Goal: Information Seeking & Learning: Understand process/instructions

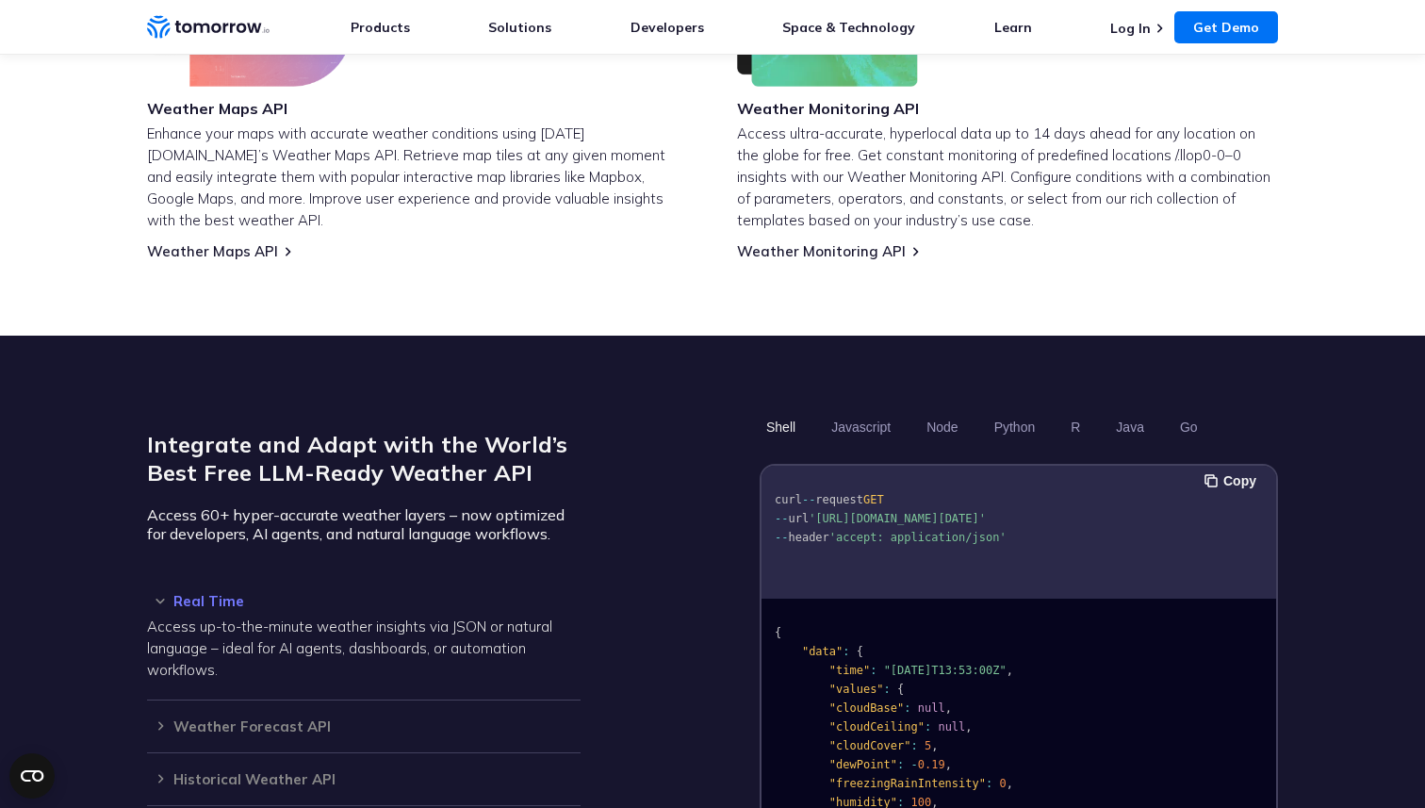
scroll to position [1280, 0]
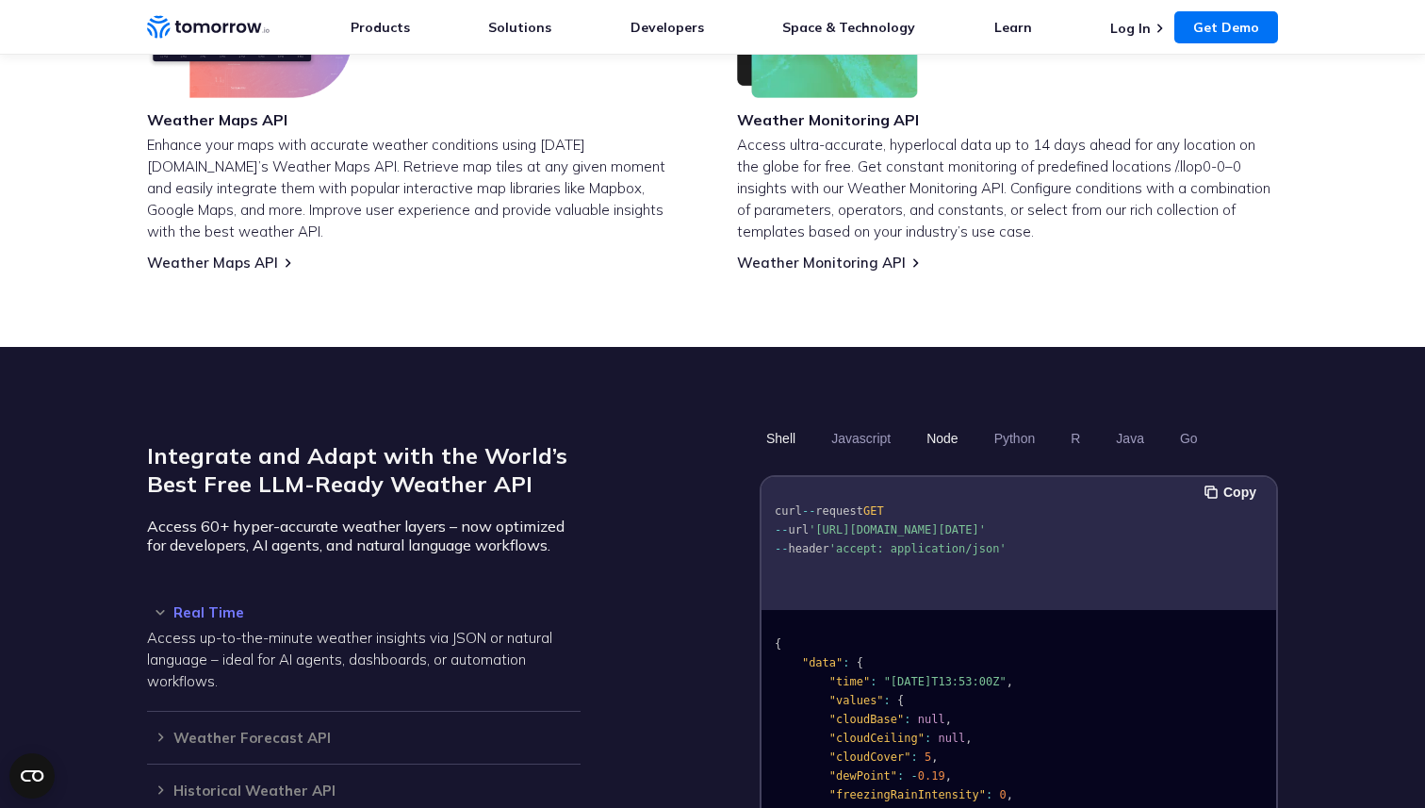
click at [956, 422] on button "Node" at bounding box center [942, 438] width 44 height 32
click at [901, 422] on ul "Shell Javascript Node Python R Java Go" at bounding box center [1019, 438] width 518 height 32
click at [875, 422] on button "Javascript" at bounding box center [861, 438] width 73 height 32
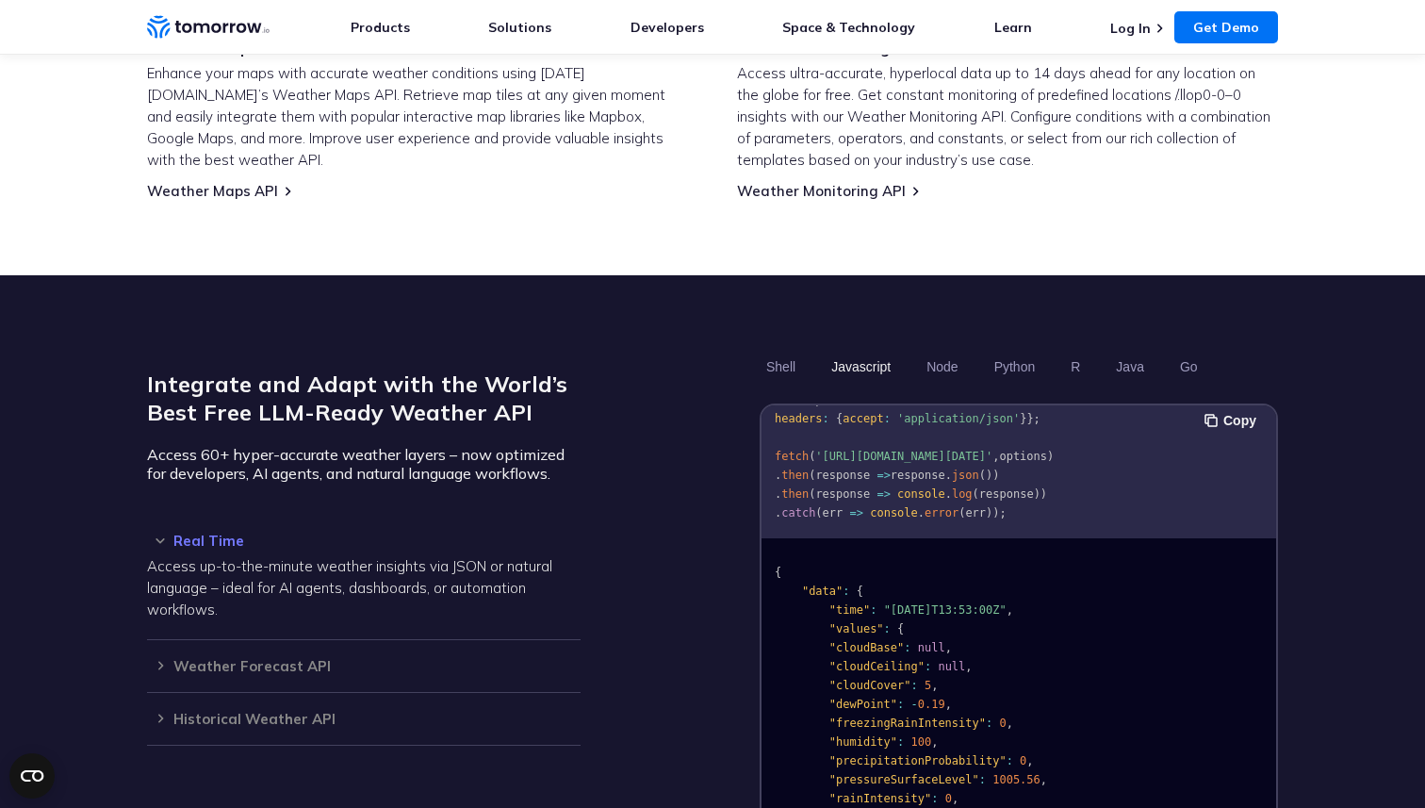
scroll to position [1353, 0]
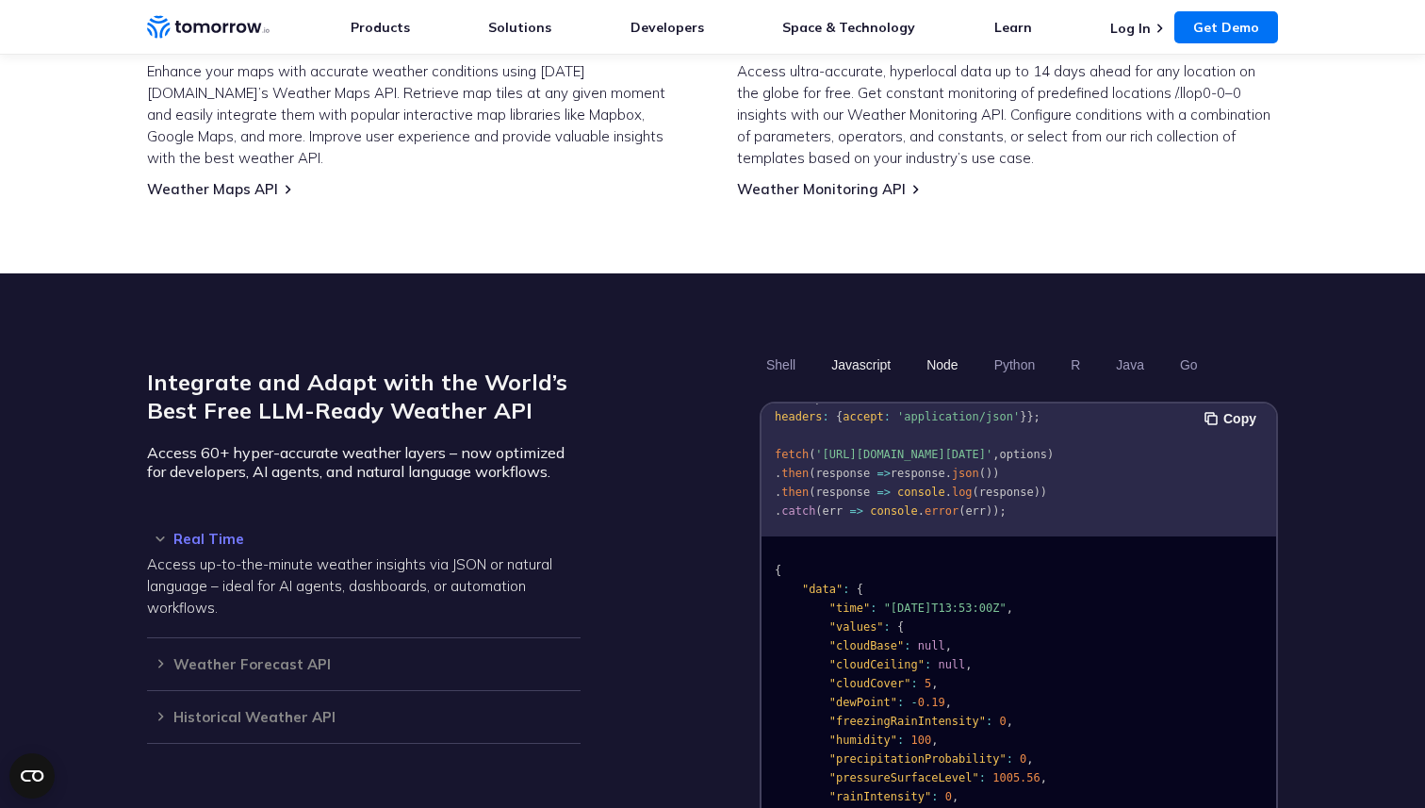
click at [933, 355] on button "Node" at bounding box center [942, 365] width 44 height 32
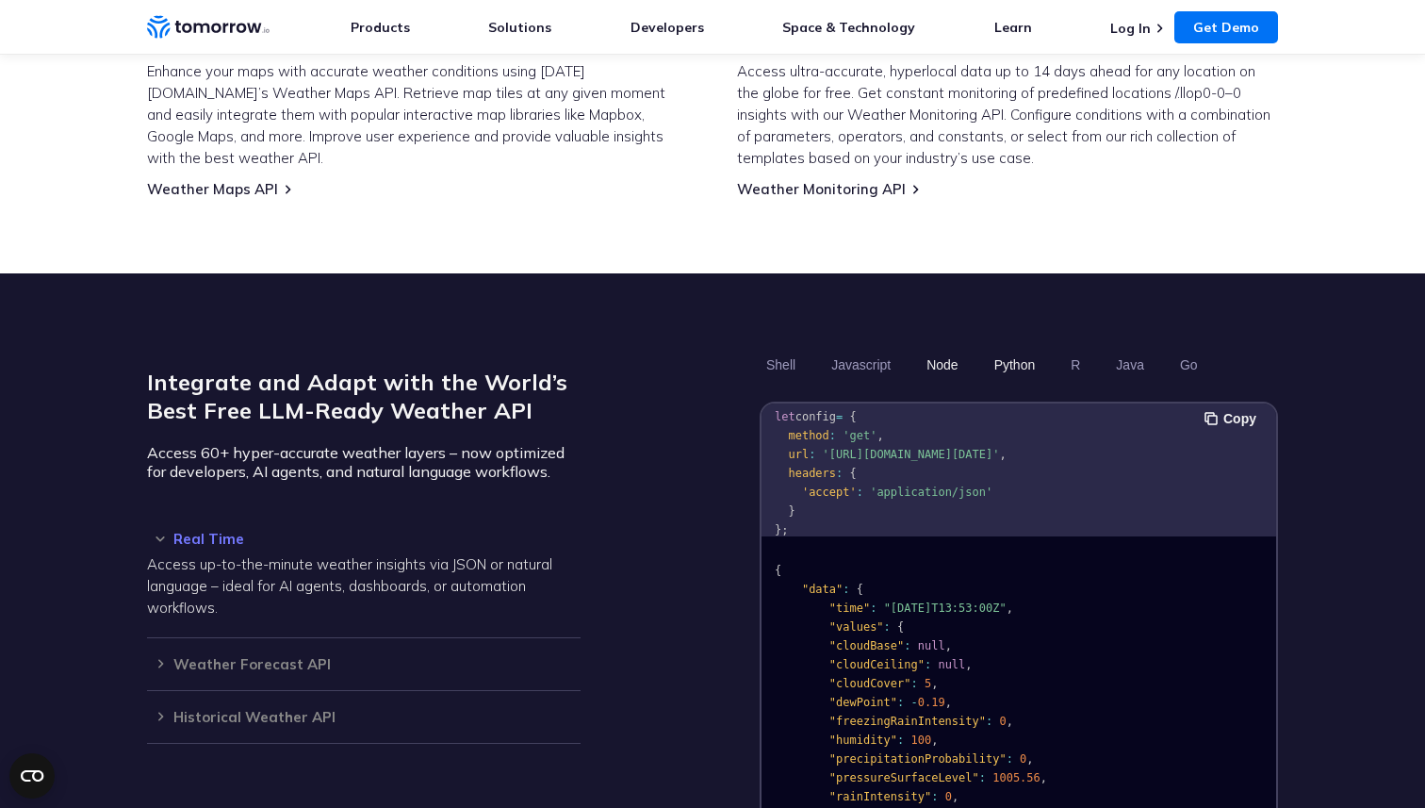
click at [1021, 349] on button "Python" at bounding box center [1015, 365] width 55 height 32
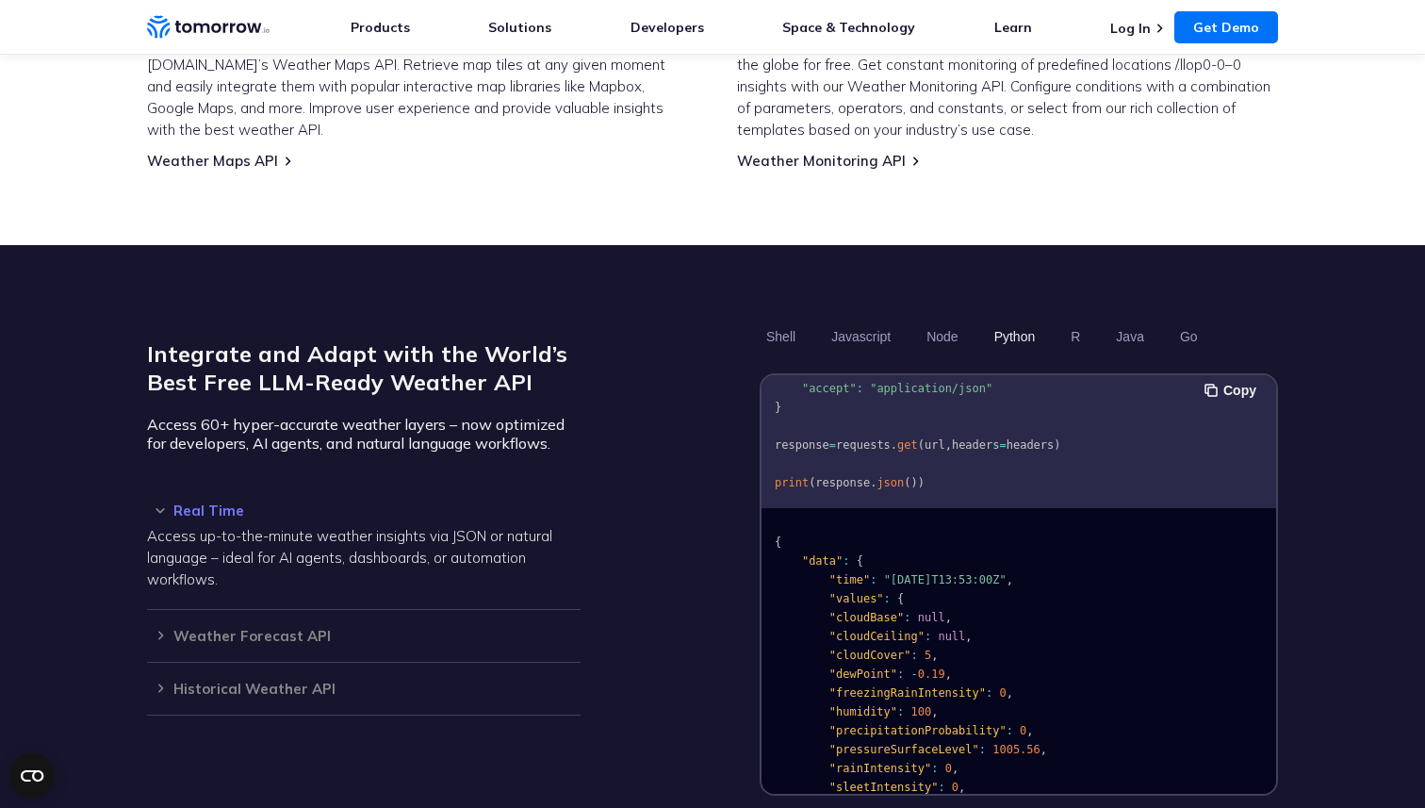
scroll to position [1387, 0]
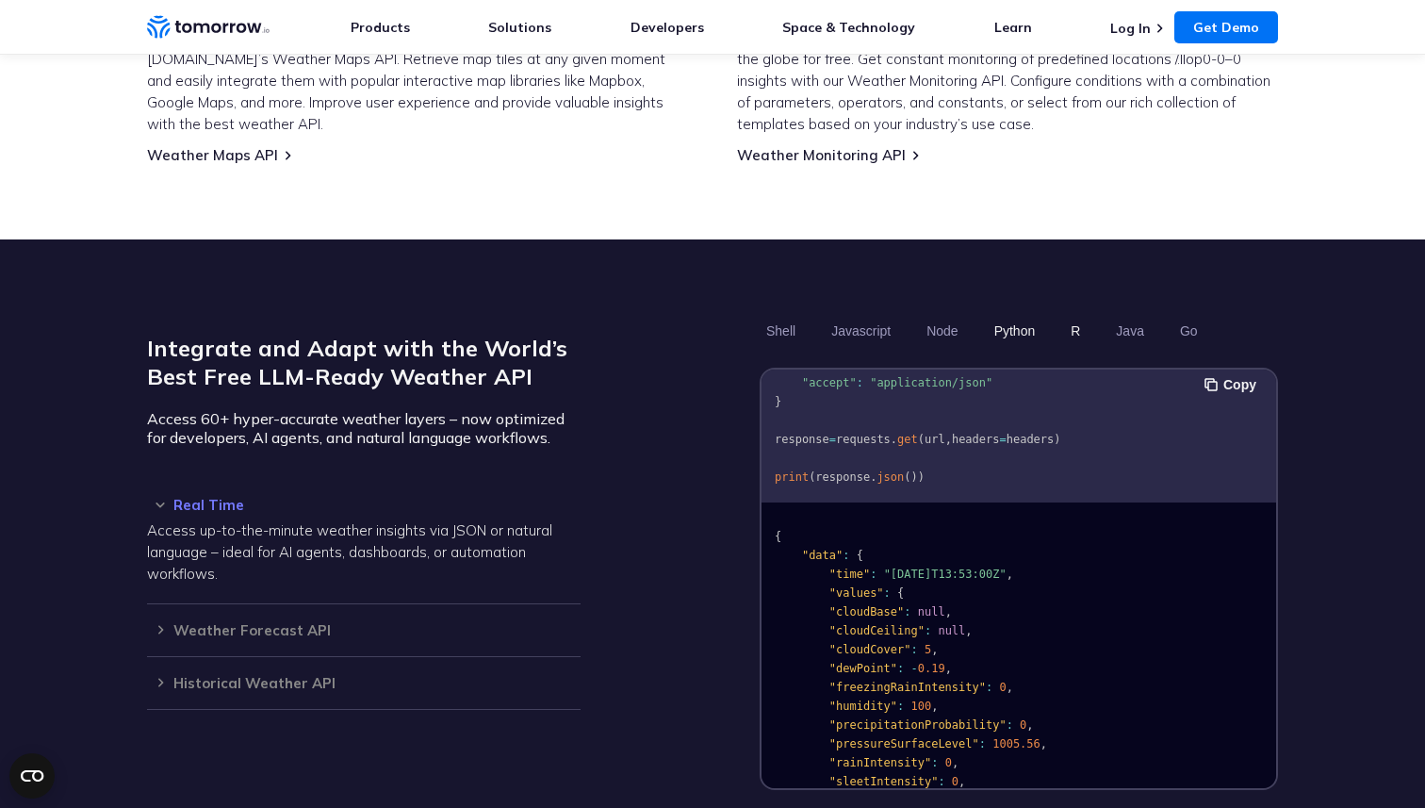
click at [1081, 316] on button "R" at bounding box center [1075, 331] width 23 height 32
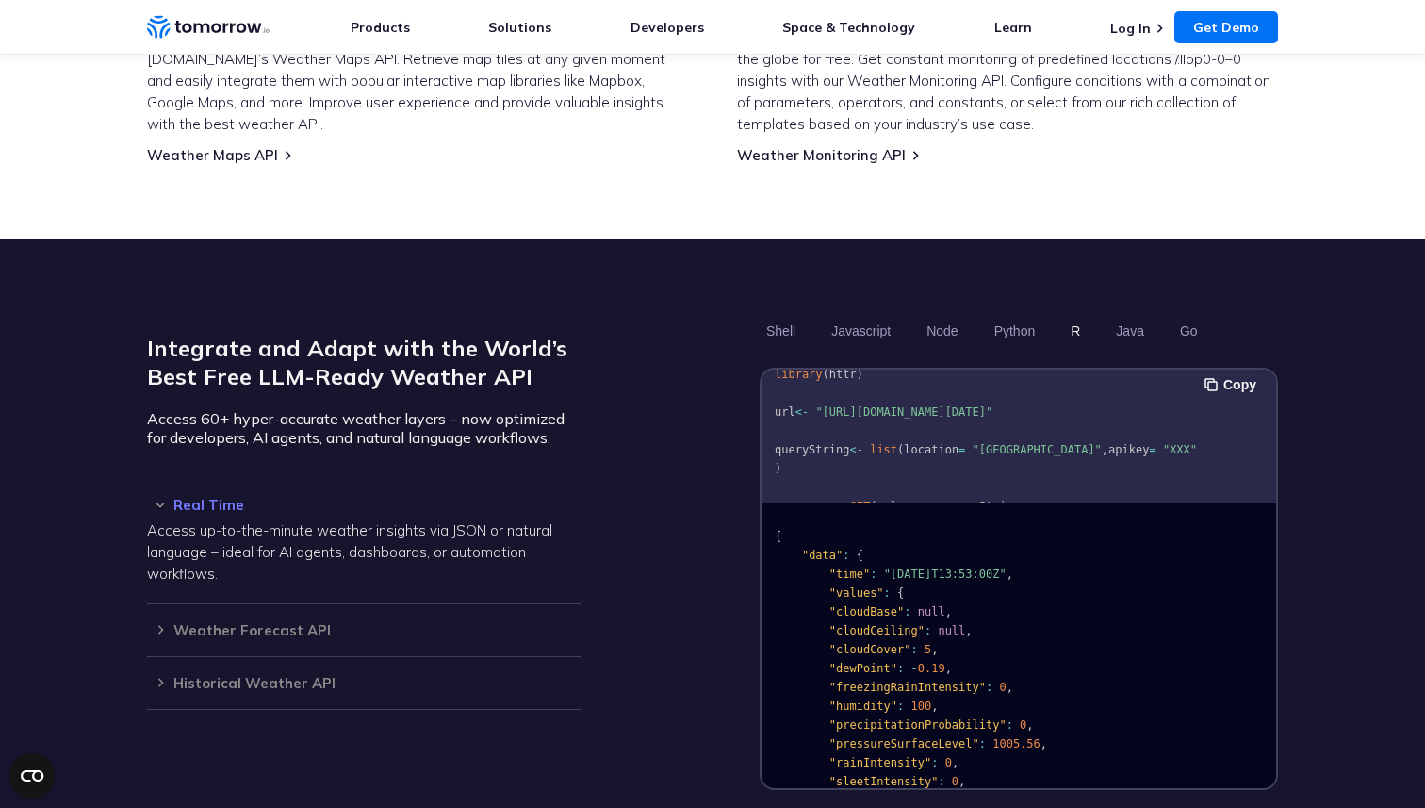
scroll to position [0, 0]
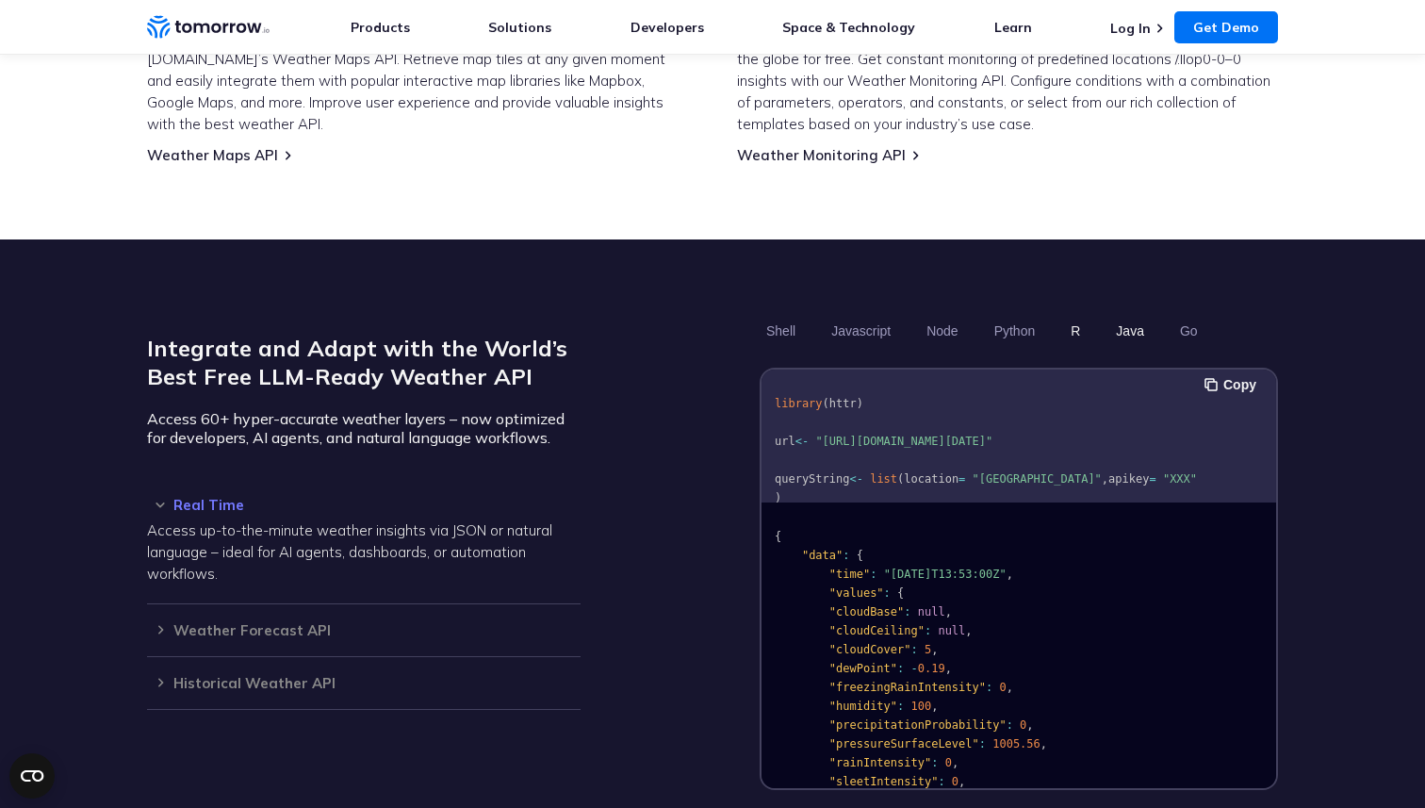
click at [1122, 315] on button "Java" at bounding box center [1129, 331] width 41 height 32
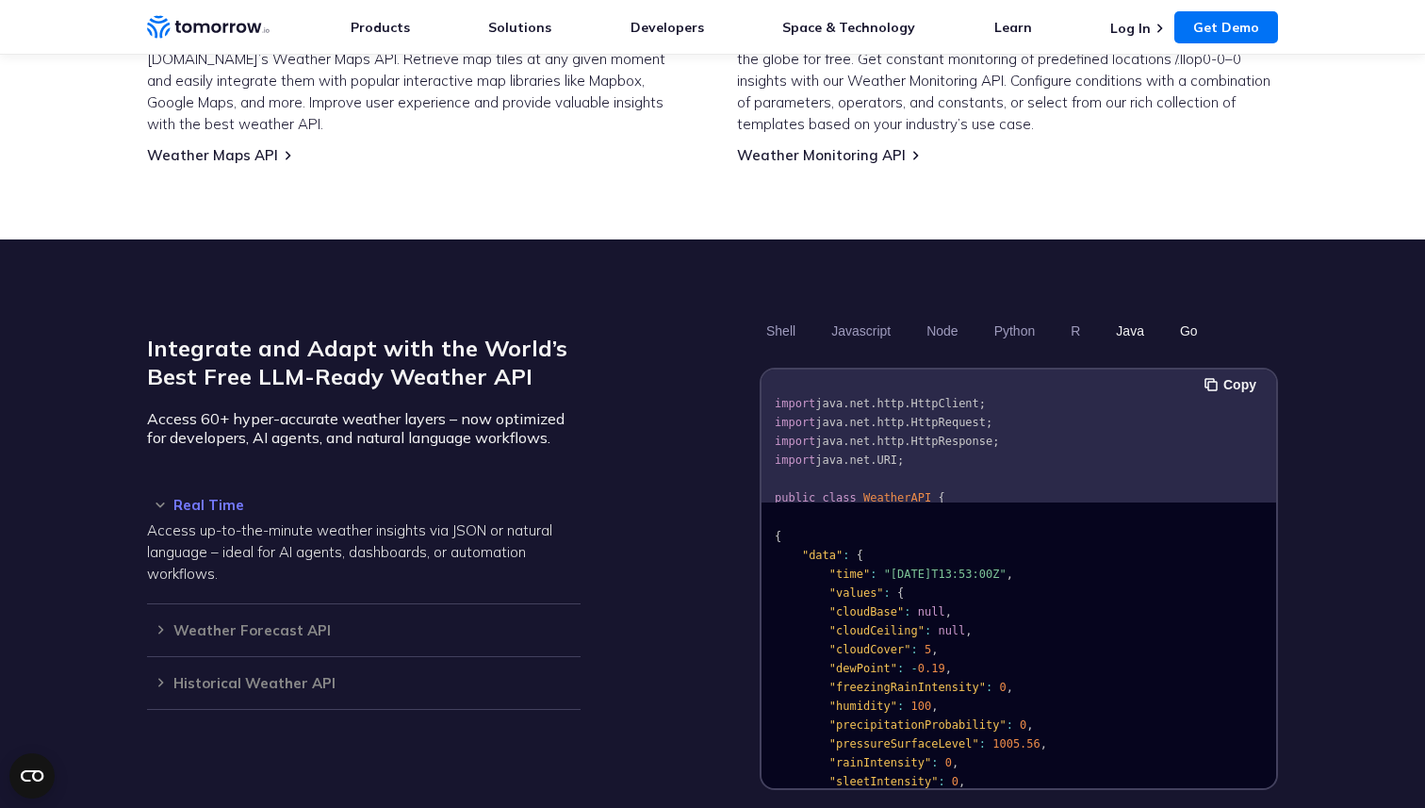
click at [1188, 315] on button "Go" at bounding box center [1188, 331] width 31 height 32
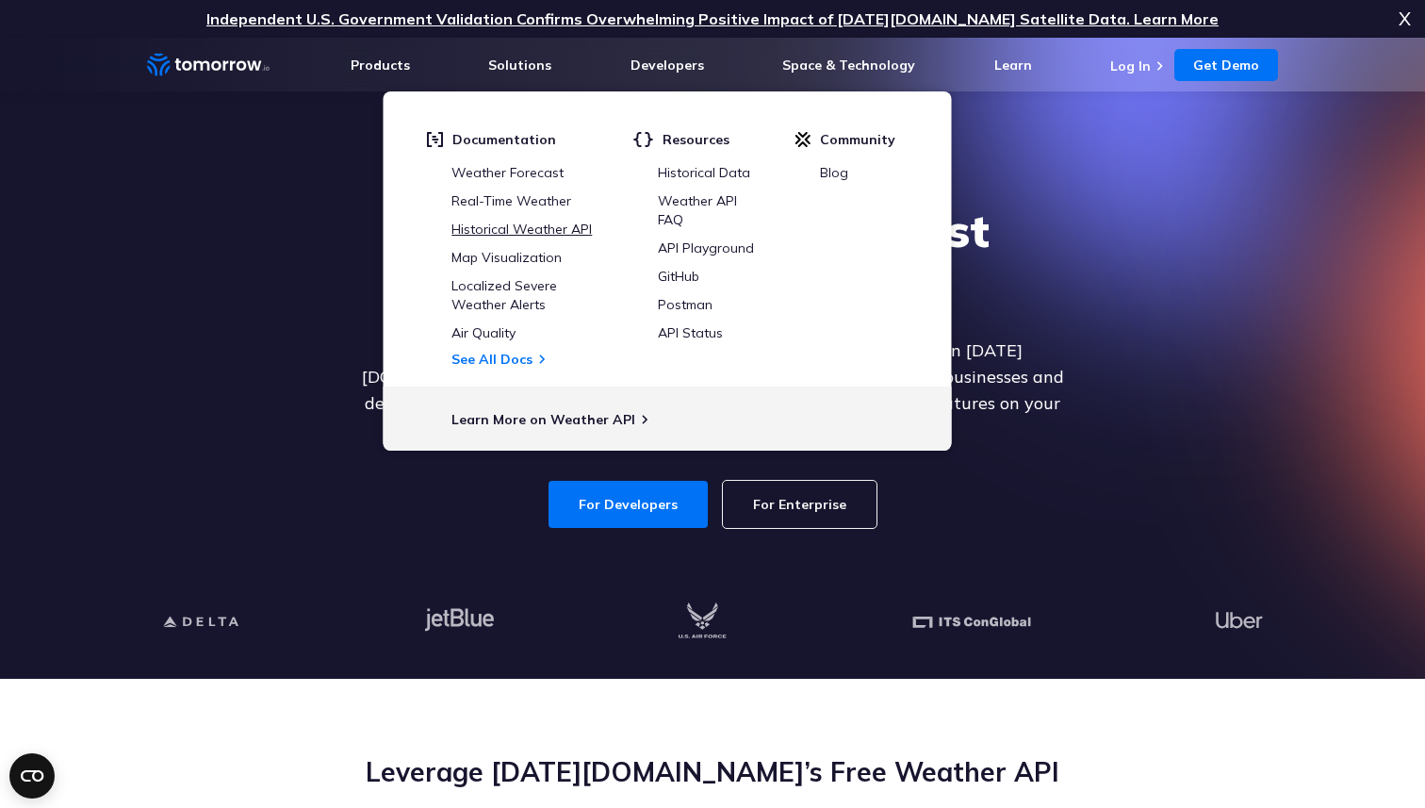
click at [505, 221] on link "Historical Weather API" at bounding box center [521, 229] width 140 height 17
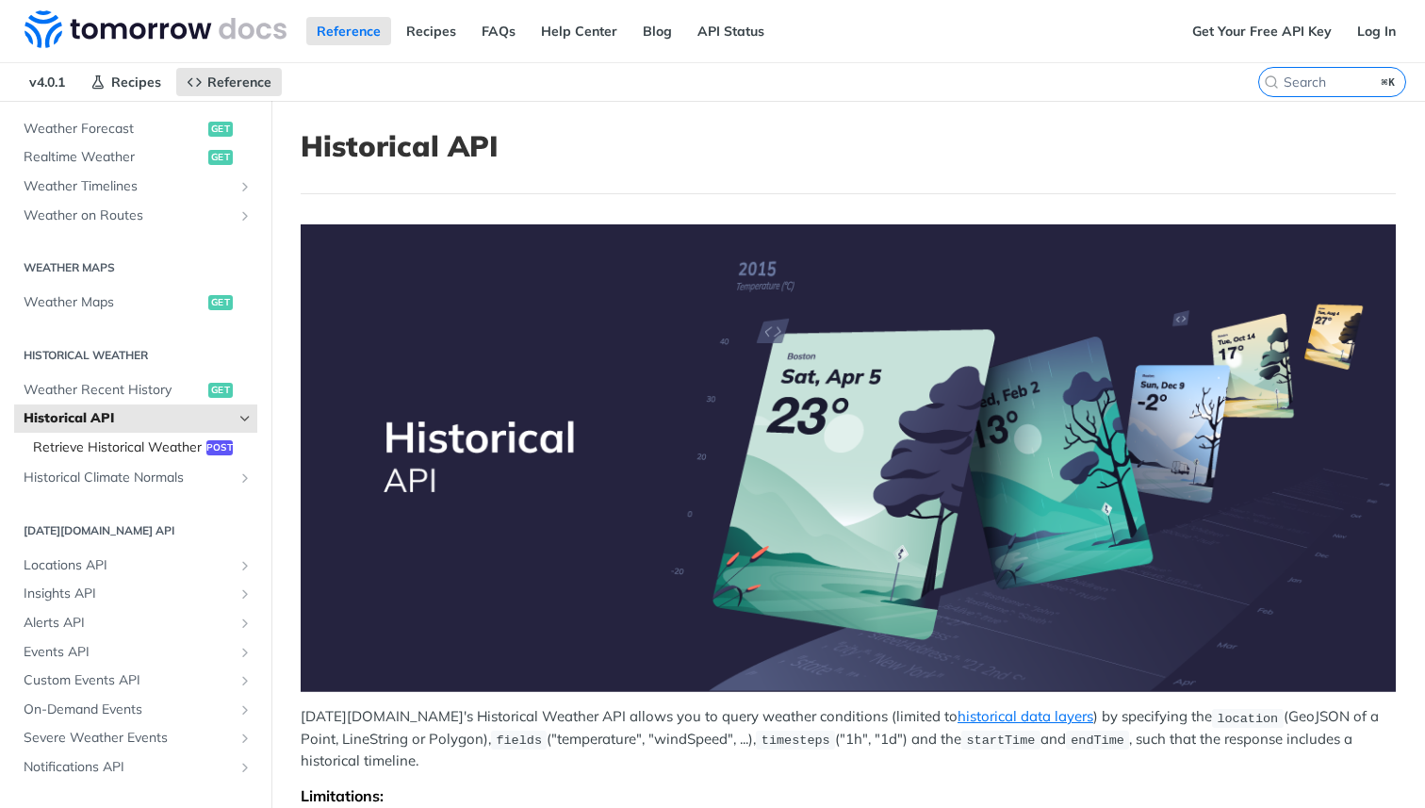
click at [128, 450] on span "Retrieve Historical Weather" at bounding box center [117, 447] width 169 height 19
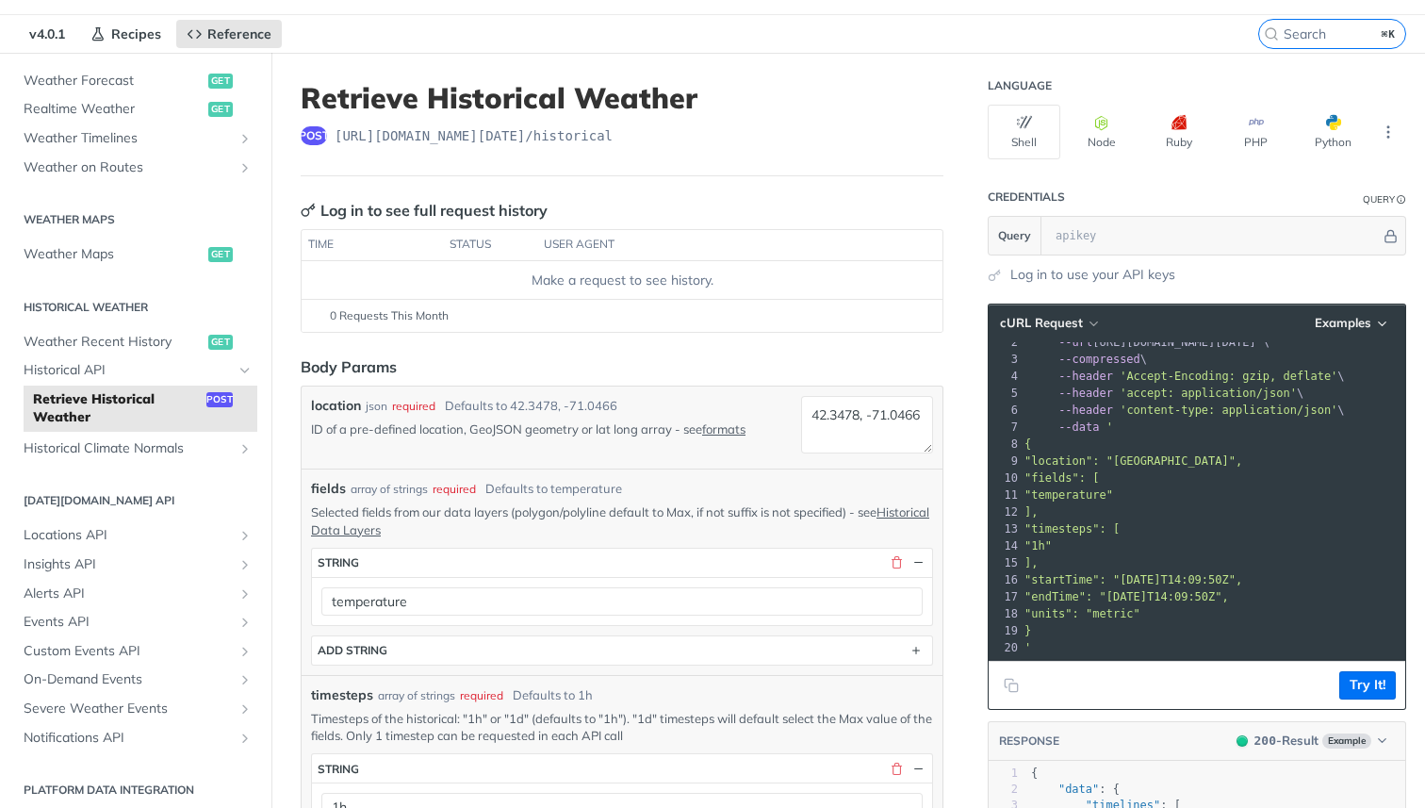
scroll to position [29, 0]
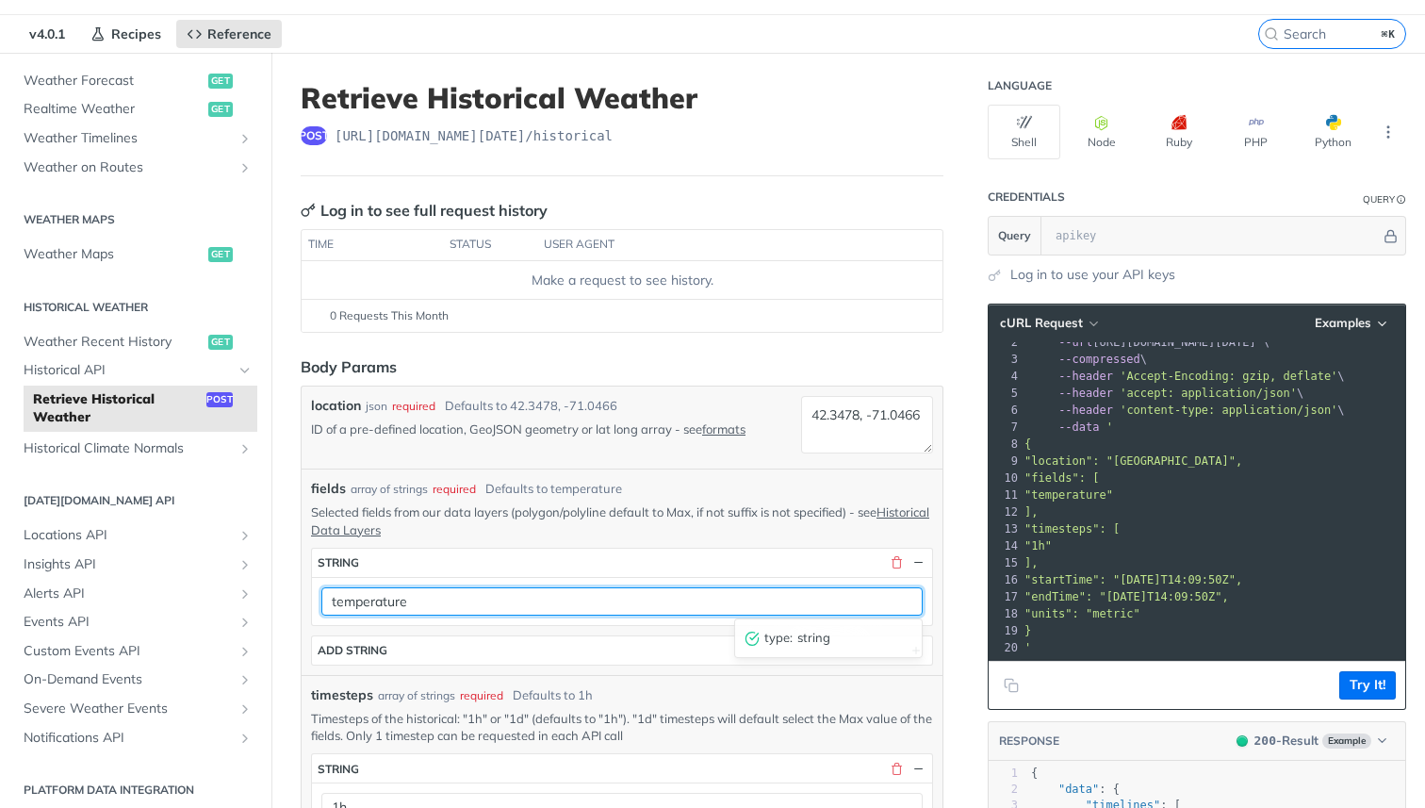
click at [786, 587] on input "temperature" at bounding box center [621, 601] width 601 height 28
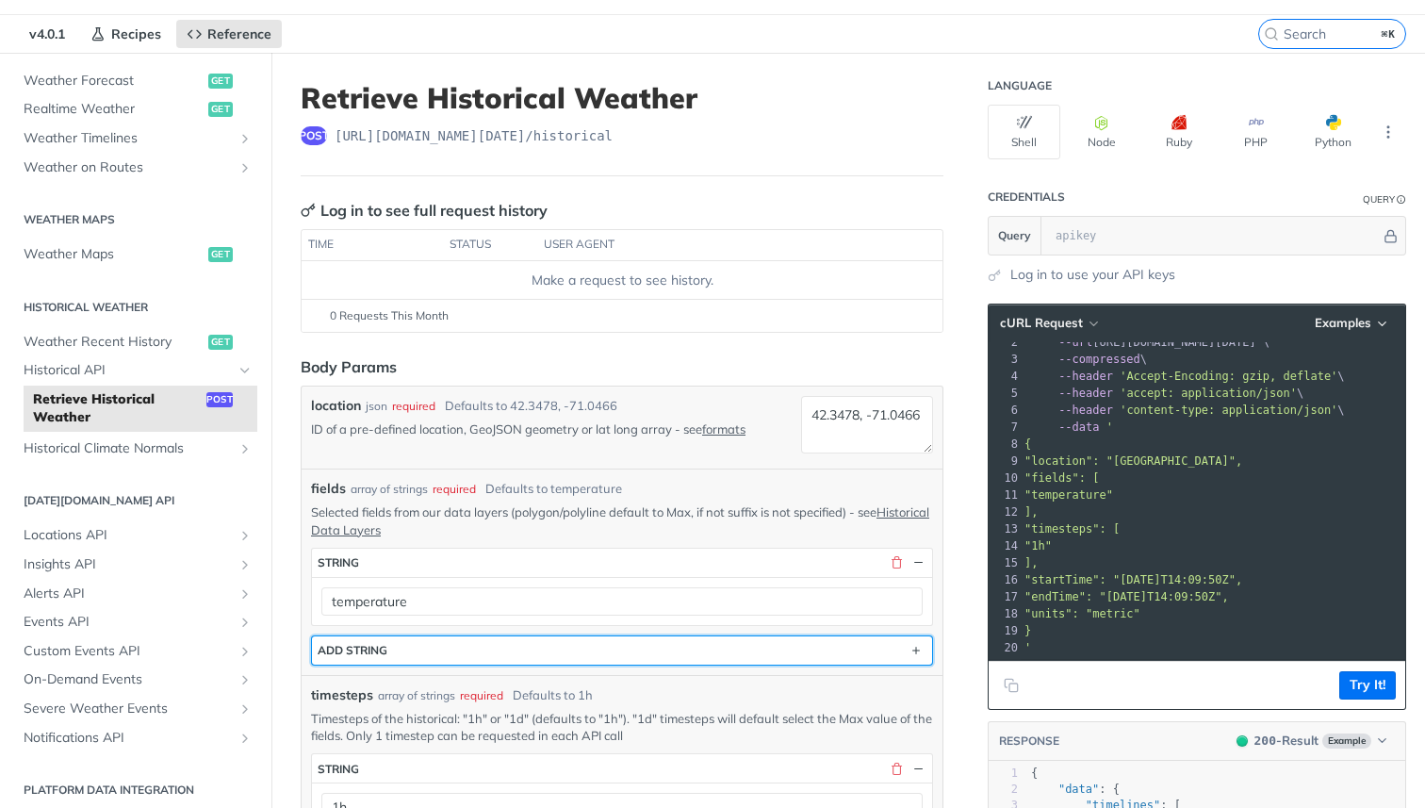
click at [648, 637] on button "ADD string" at bounding box center [622, 650] width 620 height 28
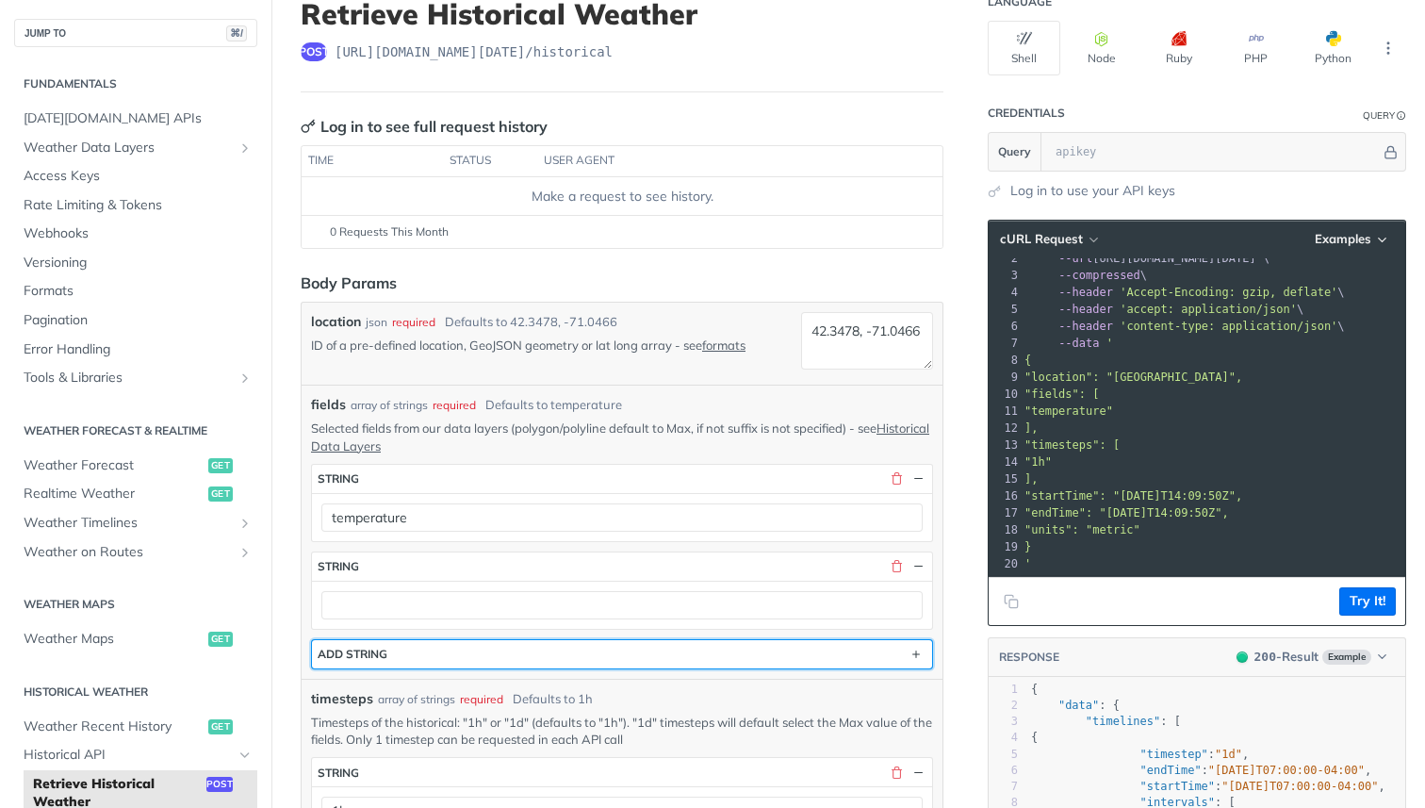
scroll to position [138, 0]
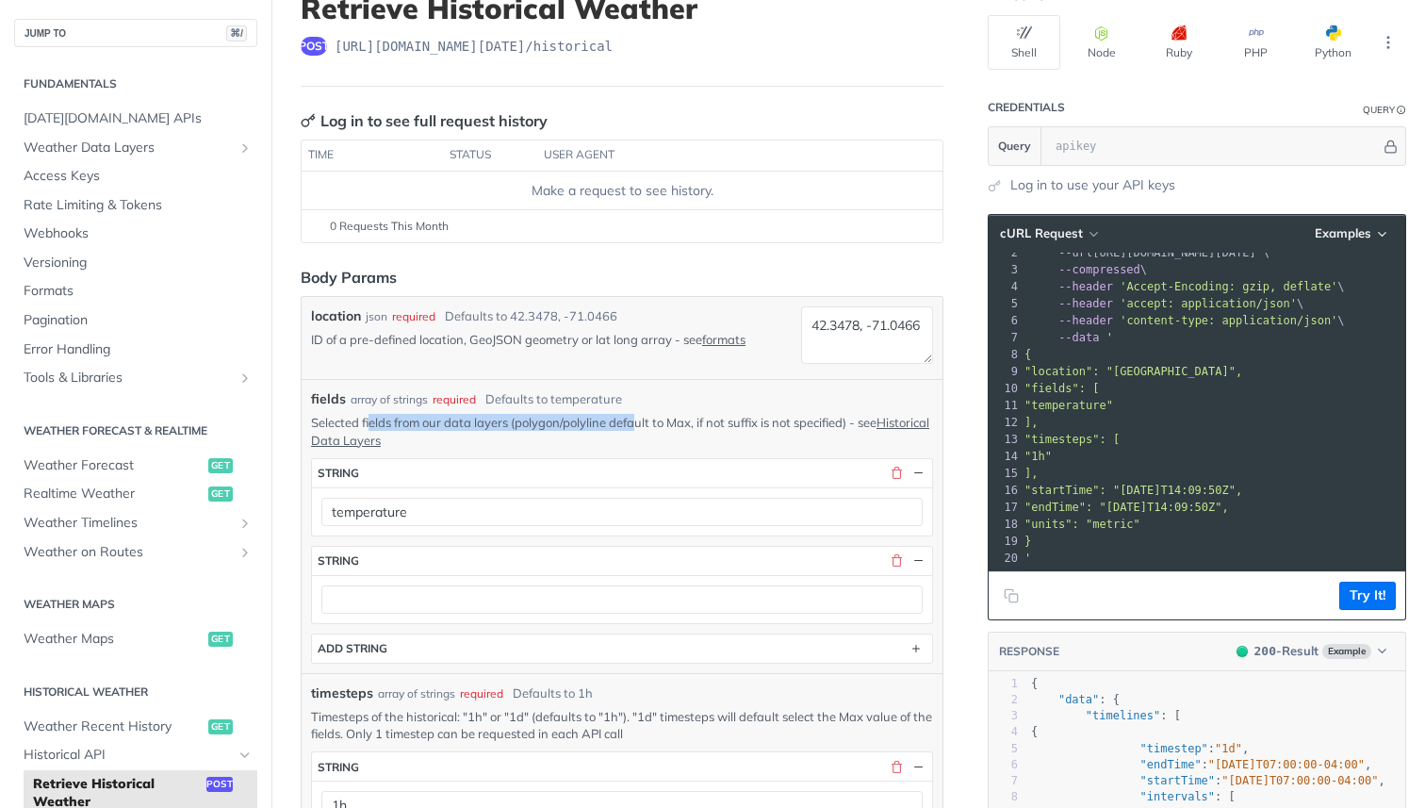
drag, startPoint x: 372, startPoint y: 418, endPoint x: 639, endPoint y: 427, distance: 266.8
click at [639, 427] on p "Selected fields from our data layers (polygon/polyline default to Max, if not s…" at bounding box center [622, 431] width 622 height 34
click at [647, 432] on p "Selected fields from our data layers (polygon/polyline default to Max, if not s…" at bounding box center [622, 431] width 622 height 34
drag, startPoint x: 449, startPoint y: 341, endPoint x: 611, endPoint y: 331, distance: 162.4
click at [612, 331] on p "ID of a pre-defined location, GeoJSON geometry or lat long array - see formats" at bounding box center [552, 339] width 482 height 17
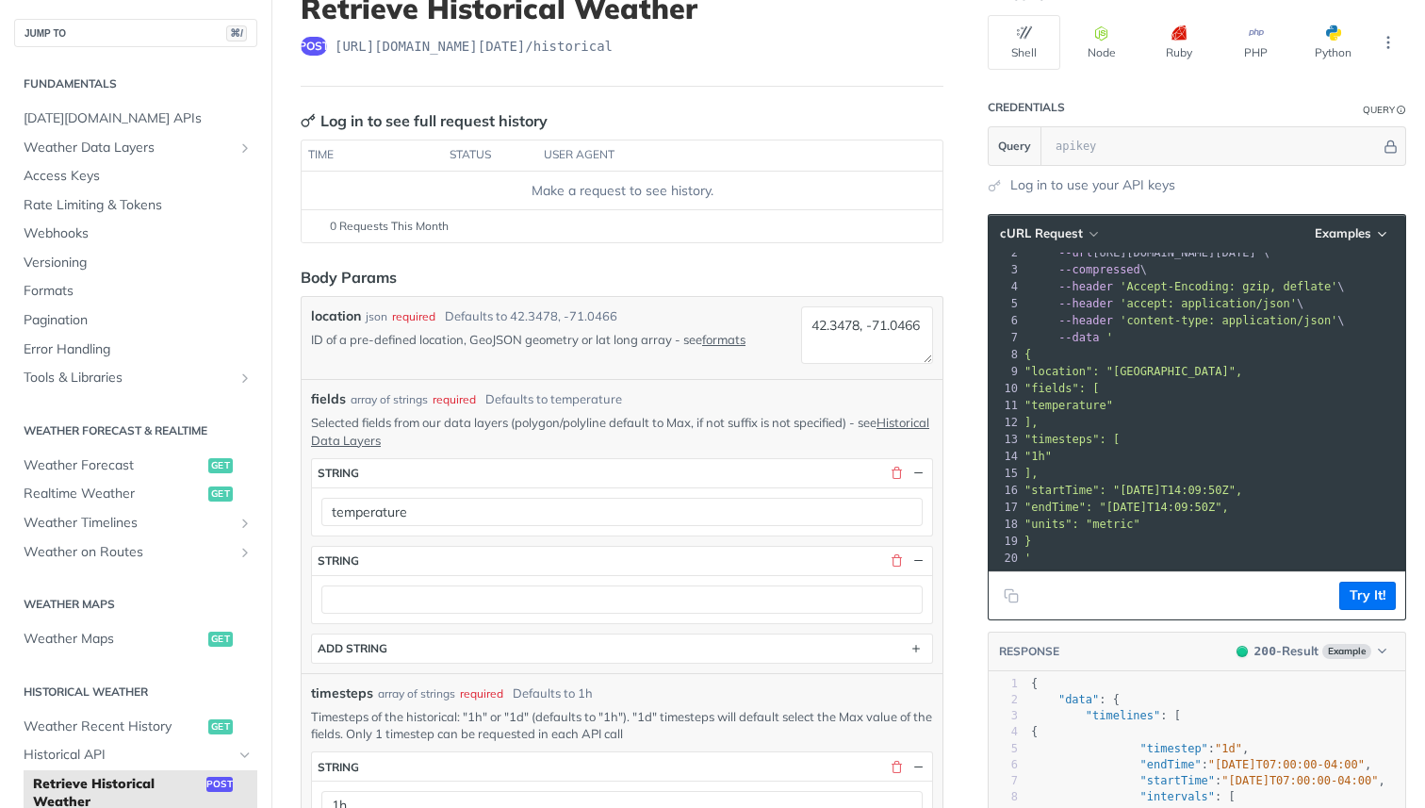
click at [647, 341] on p "ID of a pre-defined location, GeoJSON geometry or lat long array - see formats" at bounding box center [552, 339] width 482 height 17
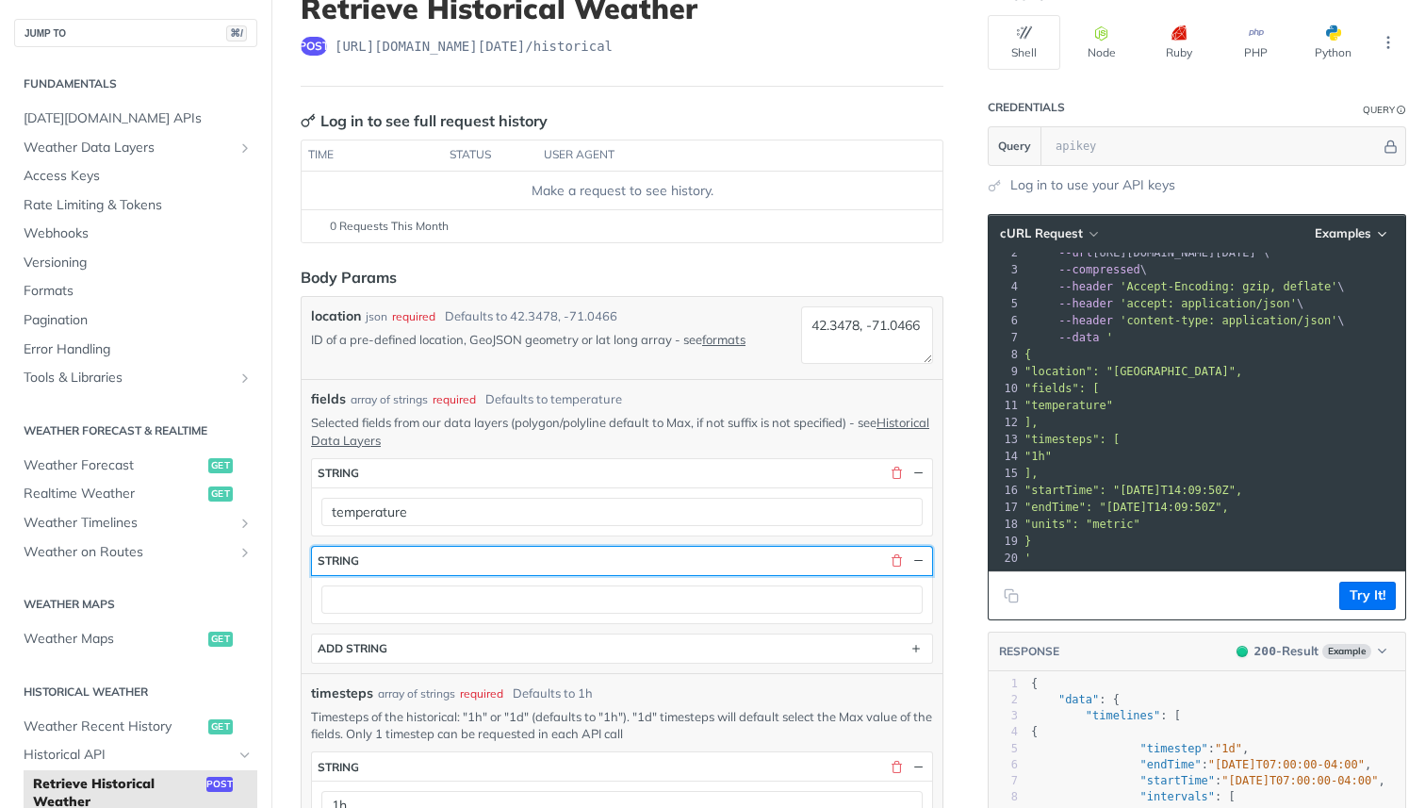
click at [884, 557] on div "button" at bounding box center [904, 560] width 43 height 17
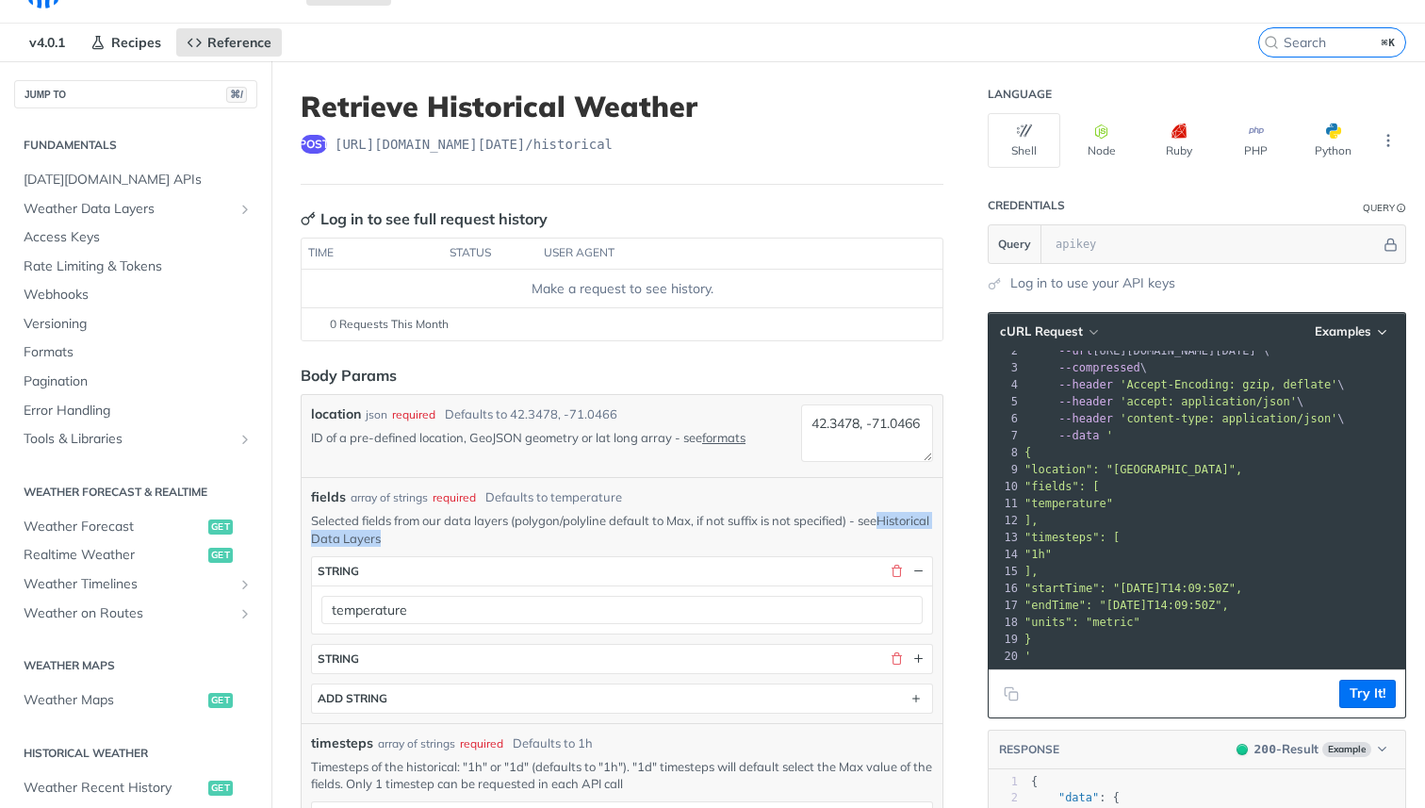
scroll to position [0, 0]
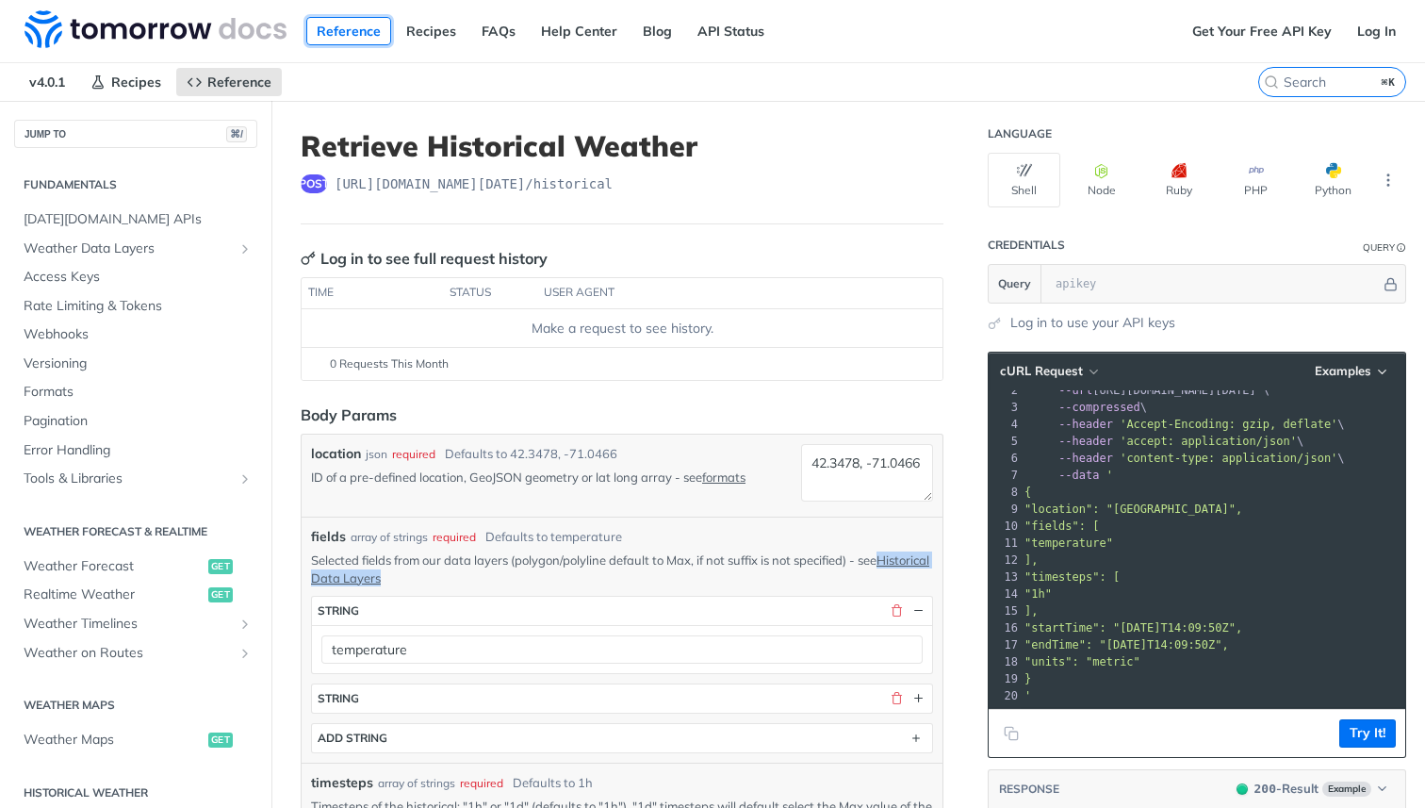
click at [380, 35] on link "Reference" at bounding box center [348, 31] width 85 height 28
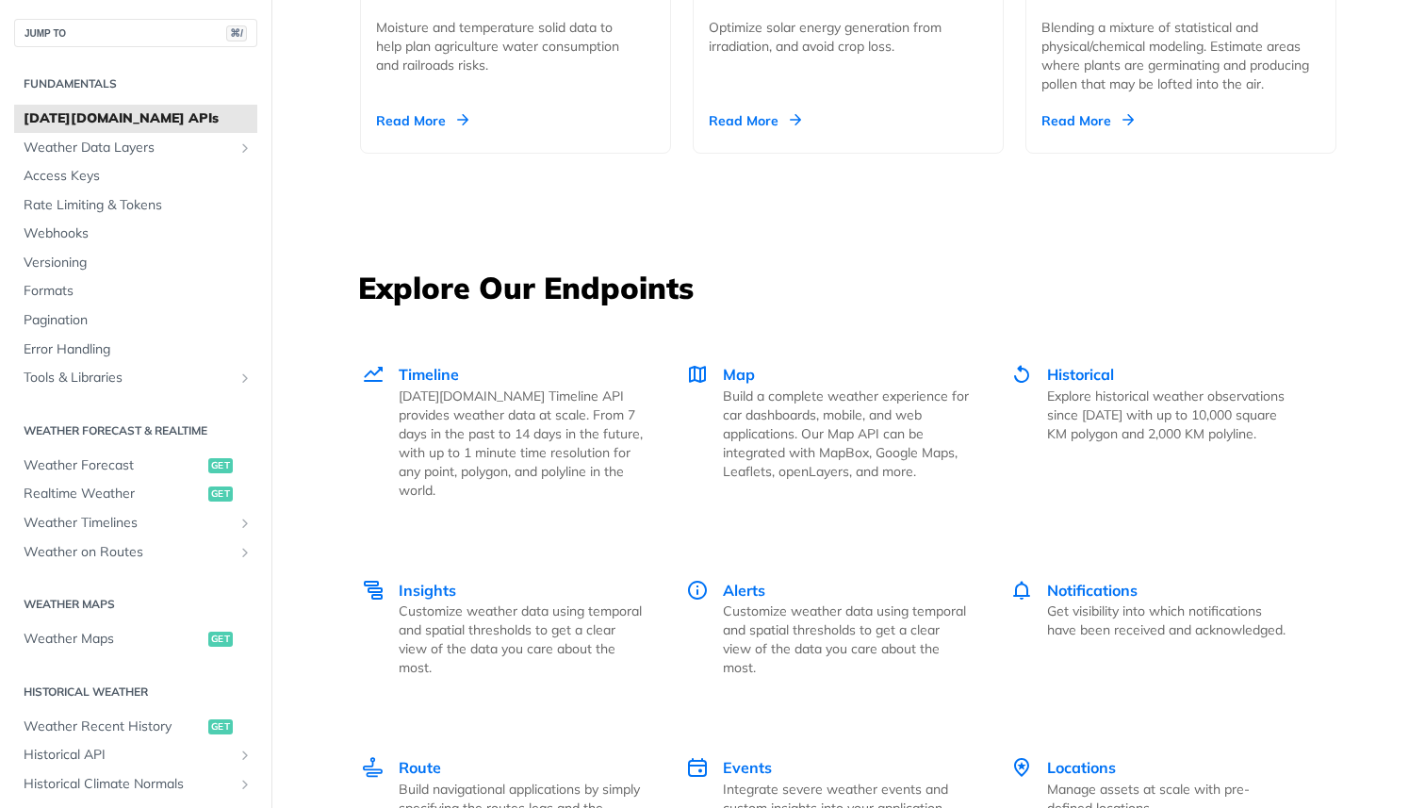
scroll to position [2460, 0]
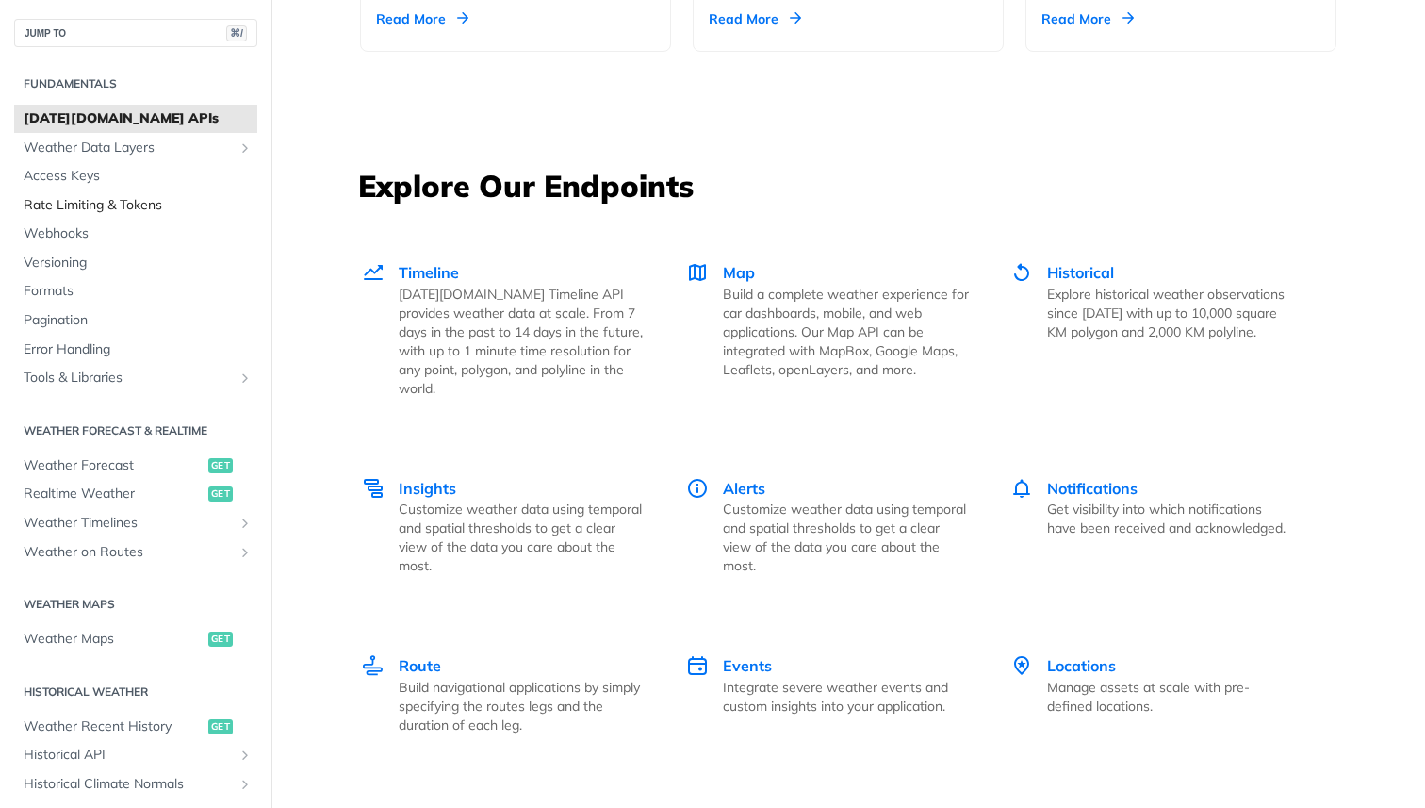
click at [68, 203] on span "Rate Limiting & Tokens" at bounding box center [138, 205] width 229 height 19
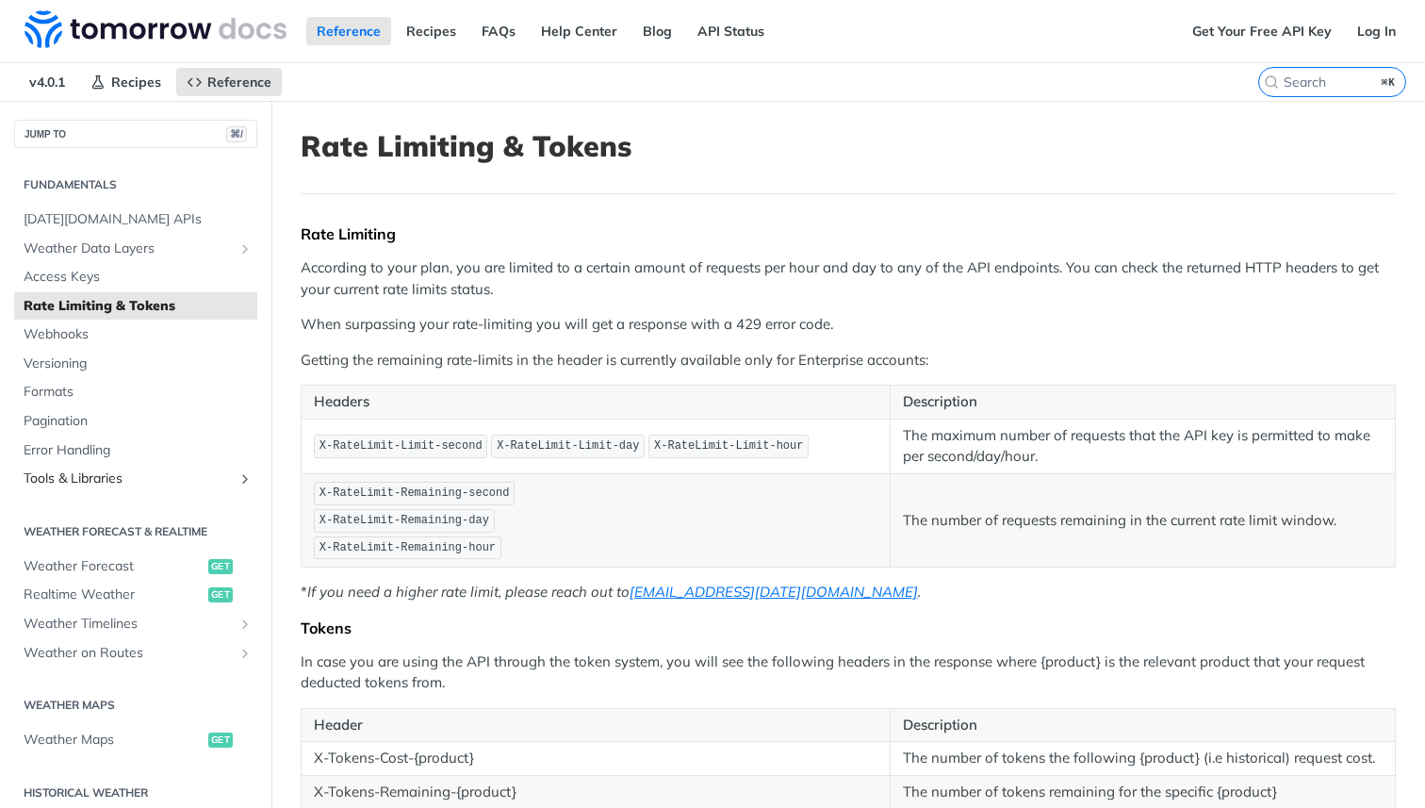
scroll to position [25, 0]
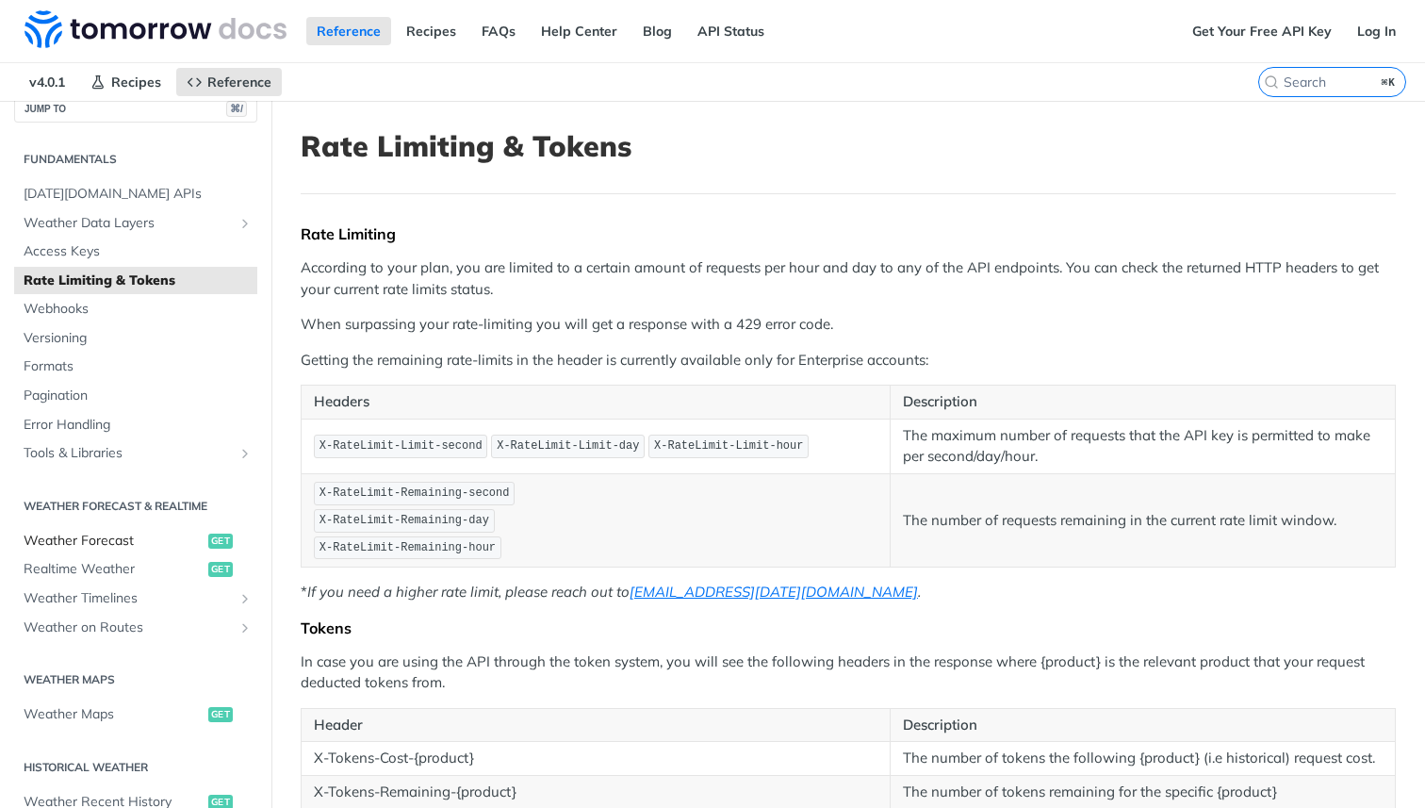
click at [79, 545] on span "Weather Forecast" at bounding box center [114, 540] width 180 height 19
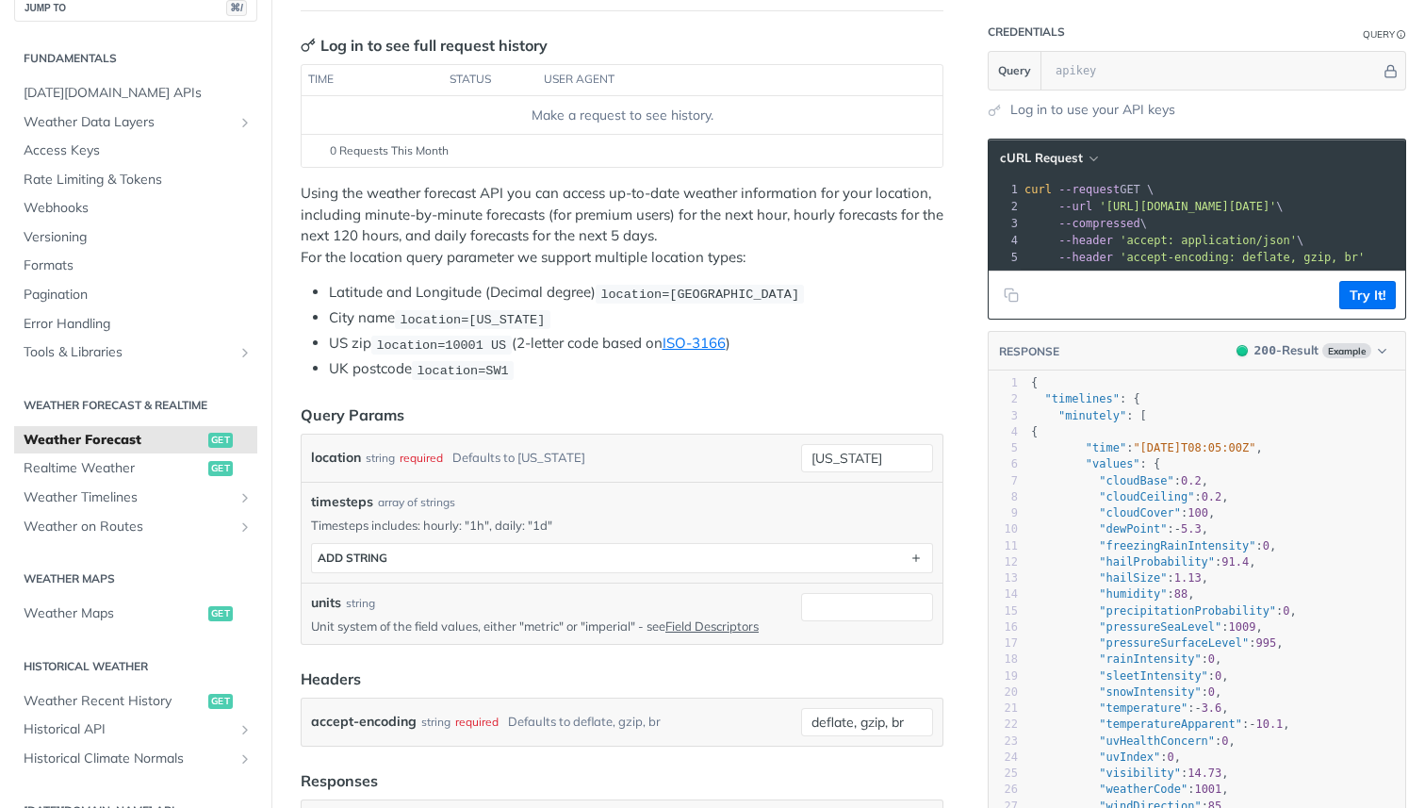
scroll to position [217, 0]
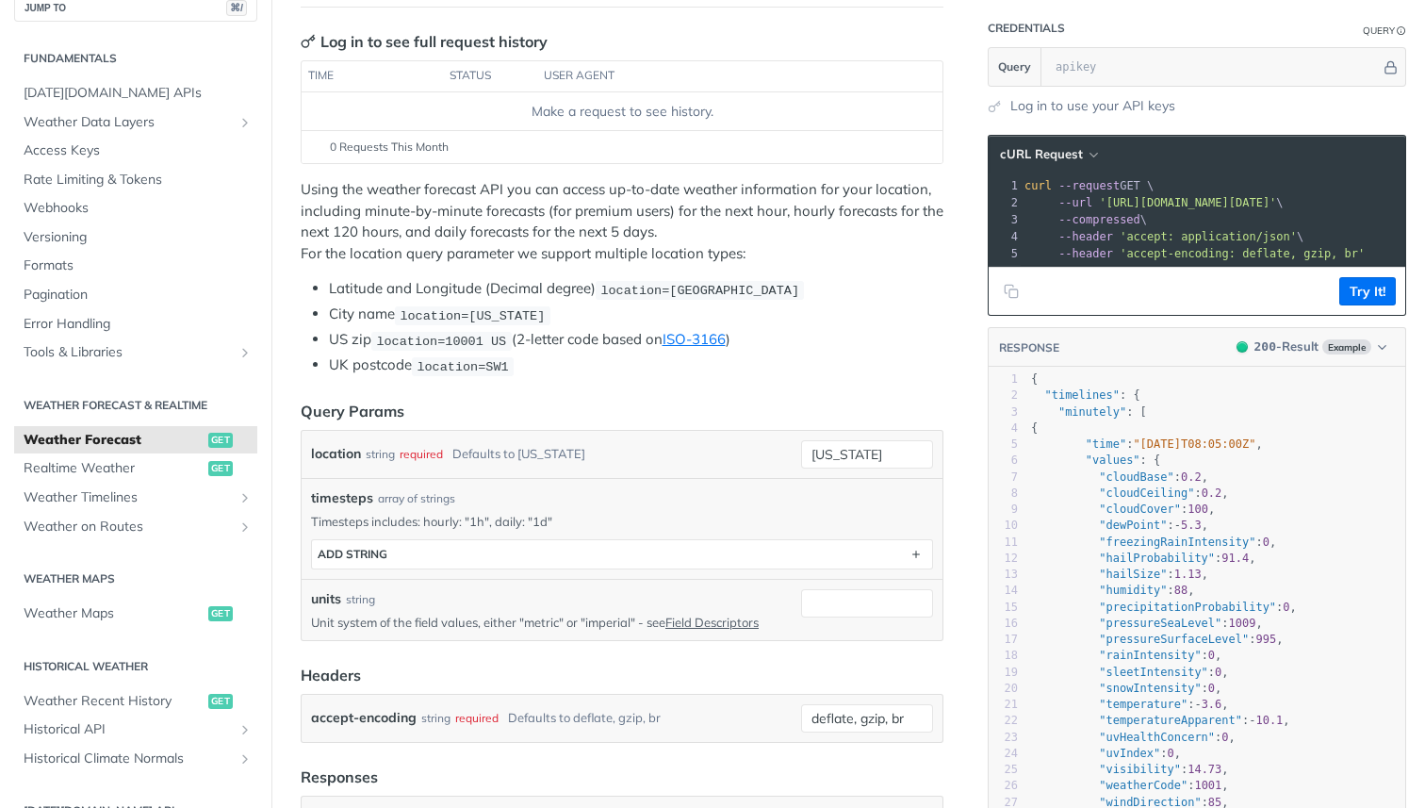
click at [427, 451] on div "required" at bounding box center [421, 453] width 43 height 27
click at [488, 445] on div "Defaults to new york" at bounding box center [518, 453] width 133 height 27
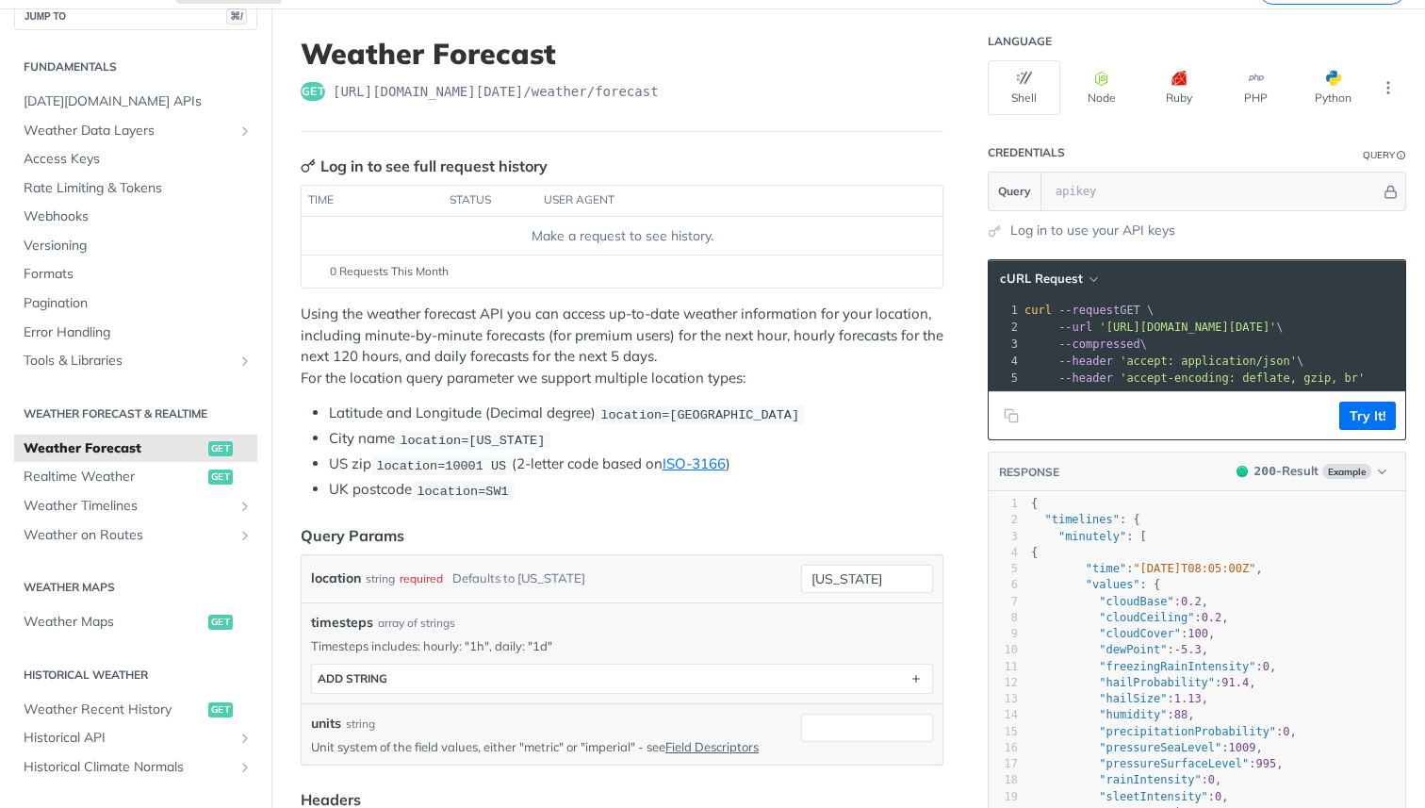
scroll to position [107, 0]
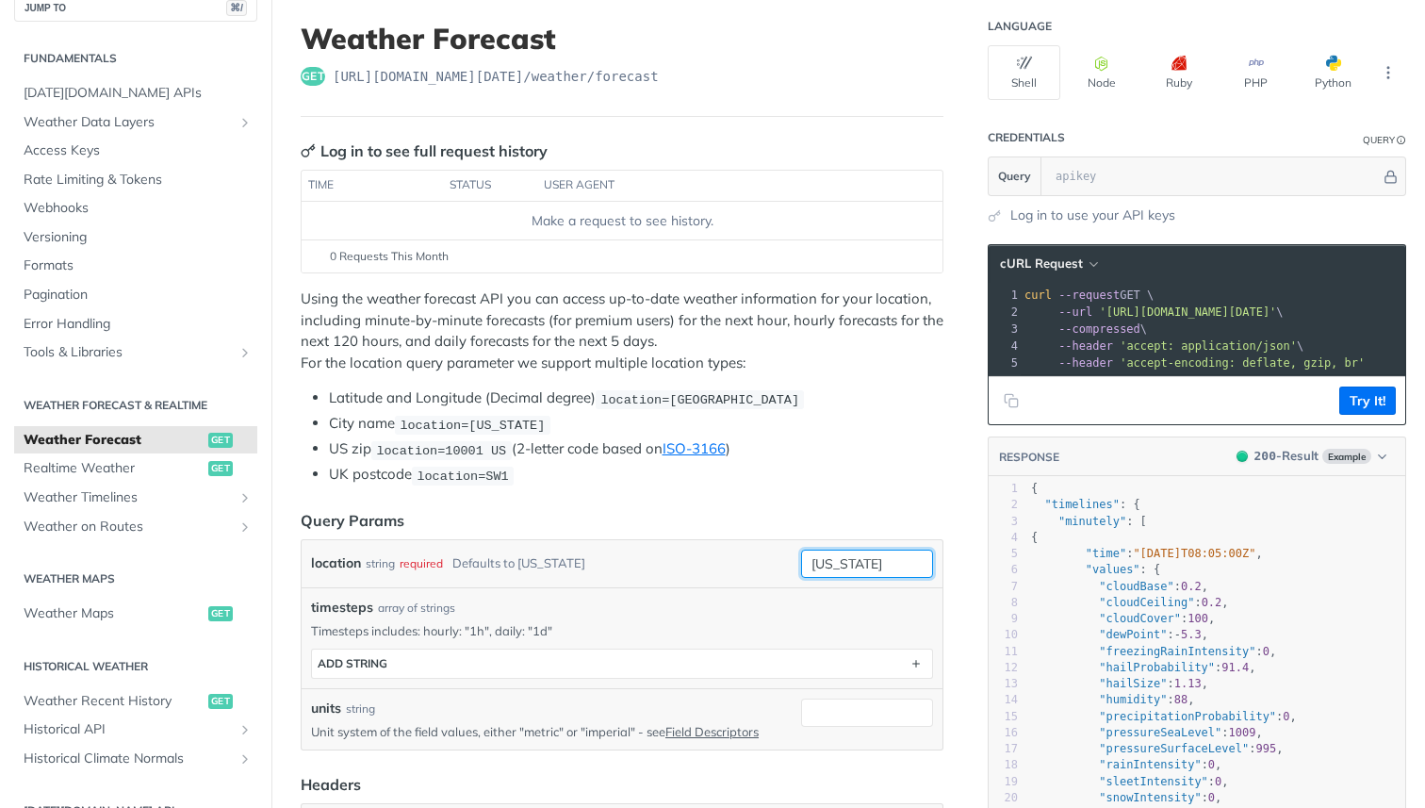
click at [874, 569] on input "new york" at bounding box center [867, 563] width 132 height 28
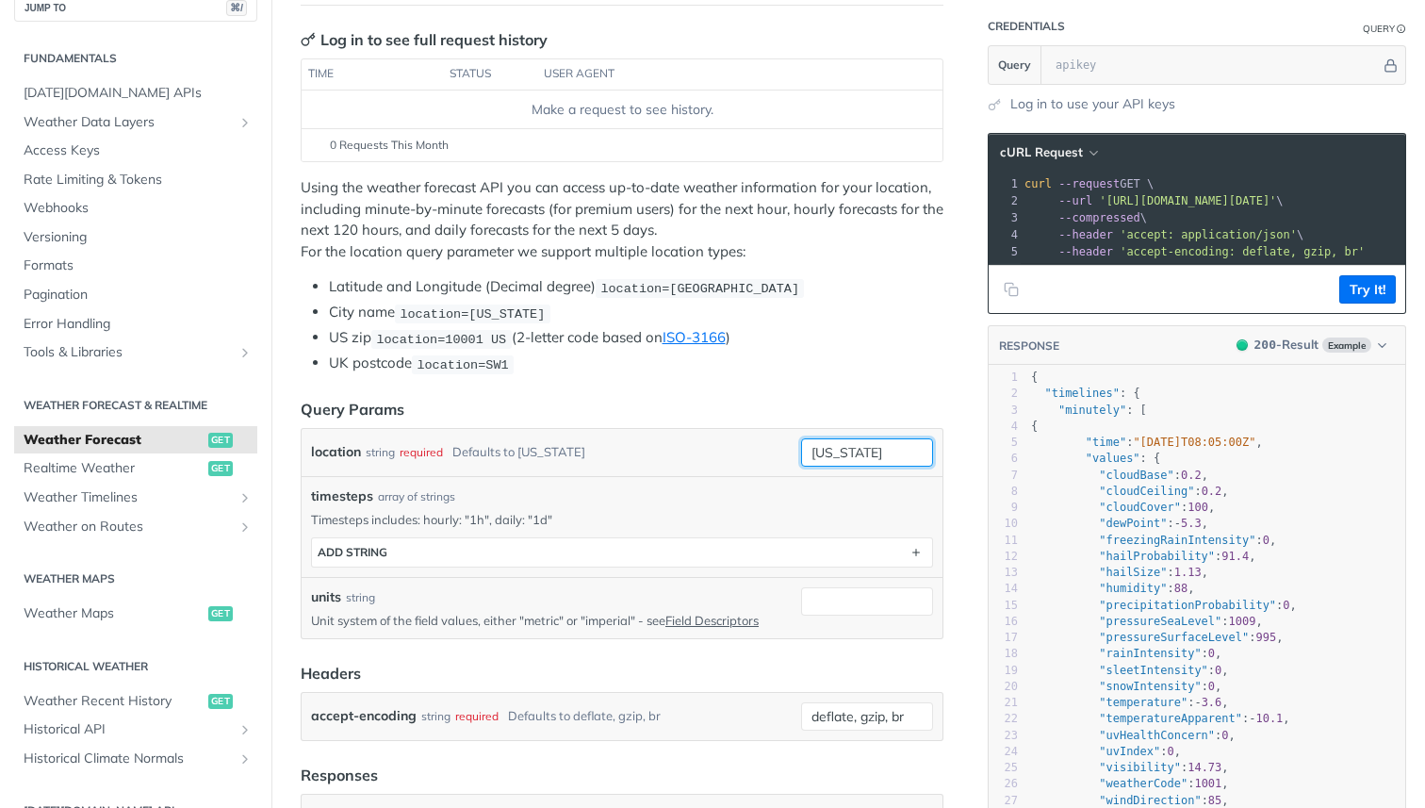
scroll to position [222, 0]
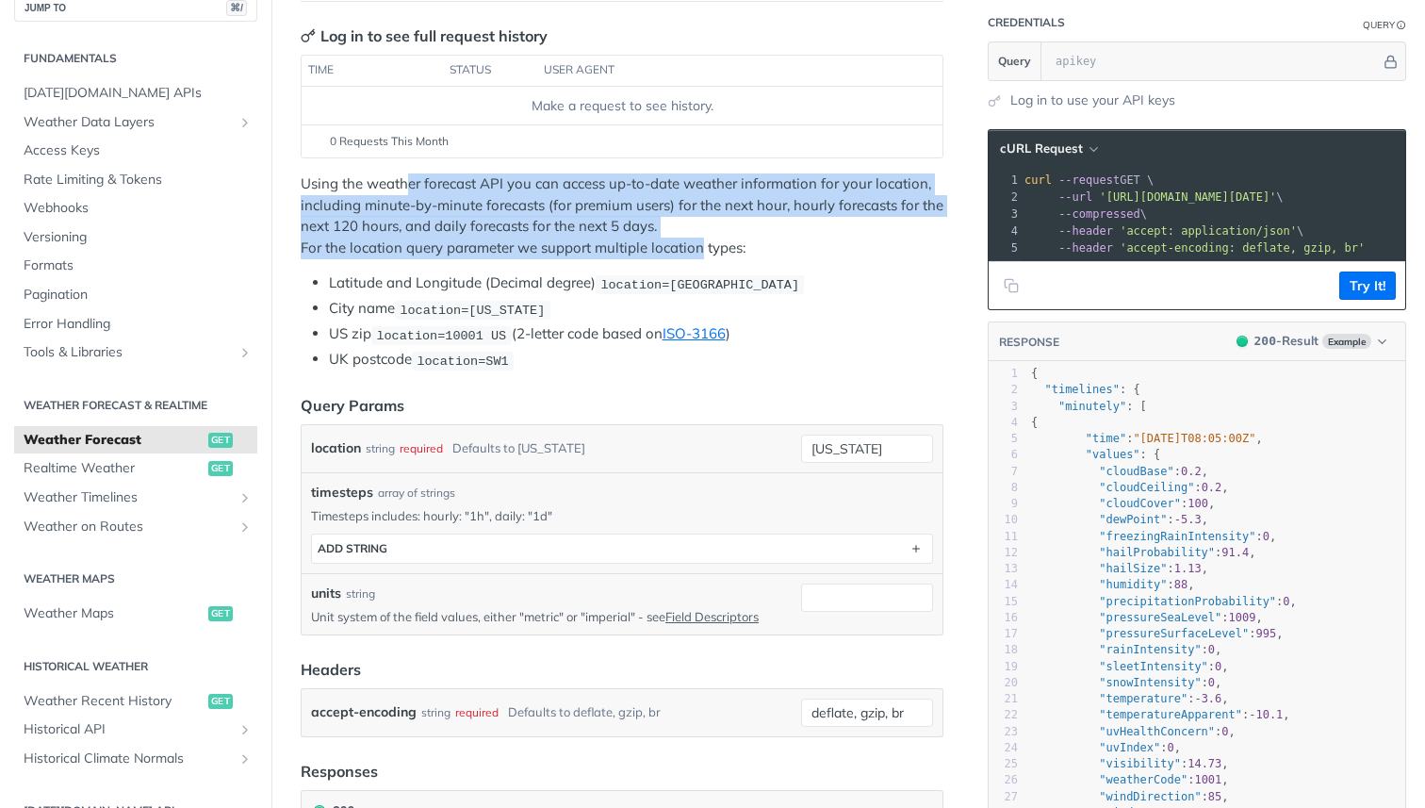
drag, startPoint x: 411, startPoint y: 188, endPoint x: 700, endPoint y: 237, distance: 293.4
click at [700, 237] on p "Using the weather forecast API you can access up-to-date weather information fo…" at bounding box center [622, 215] width 643 height 85
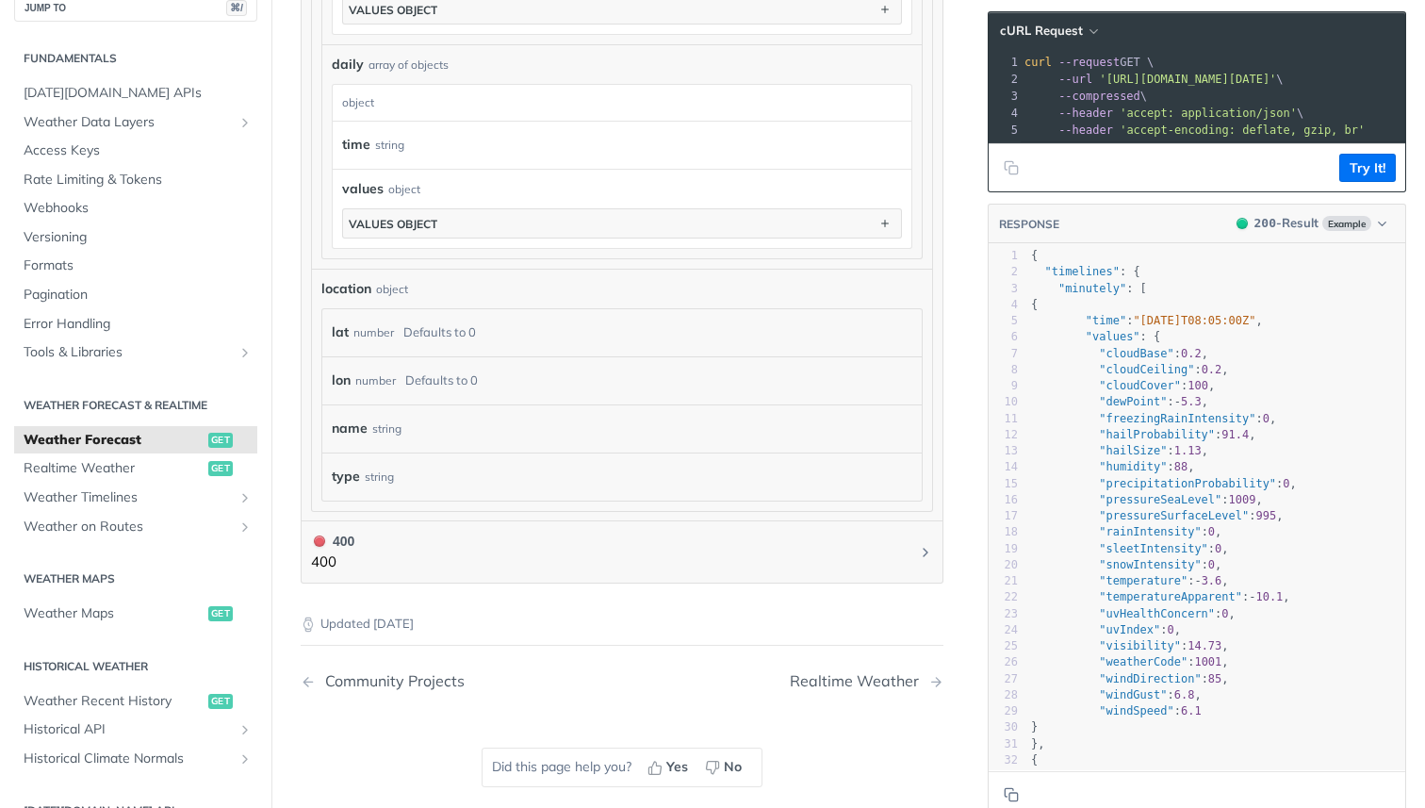
scroll to position [1519, 0]
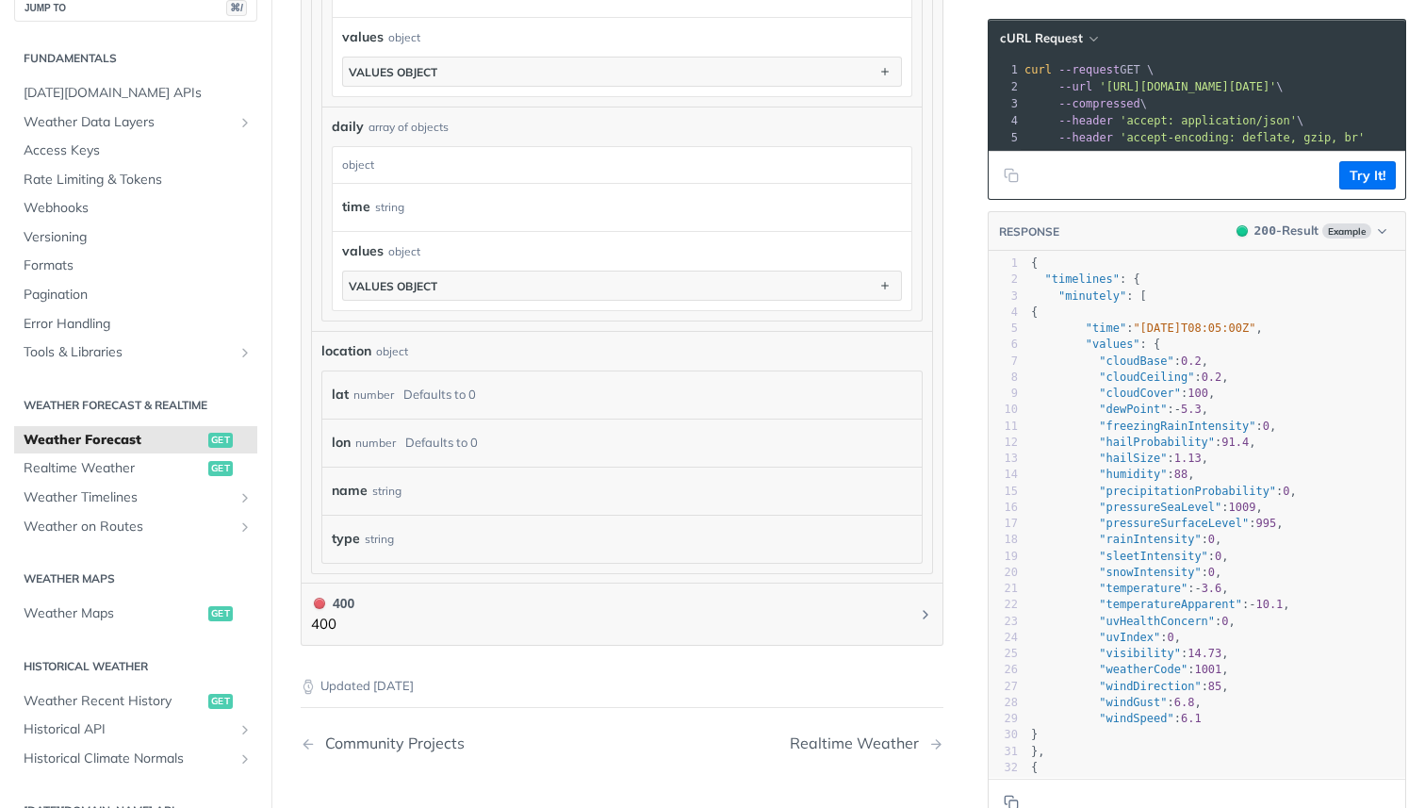
click at [440, 381] on div "Defaults to 0" at bounding box center [439, 394] width 73 height 27
click at [430, 360] on div "location object lat number Defaults to 0 lon number Defaults to 0 name string t…" at bounding box center [621, 452] width 601 height 222
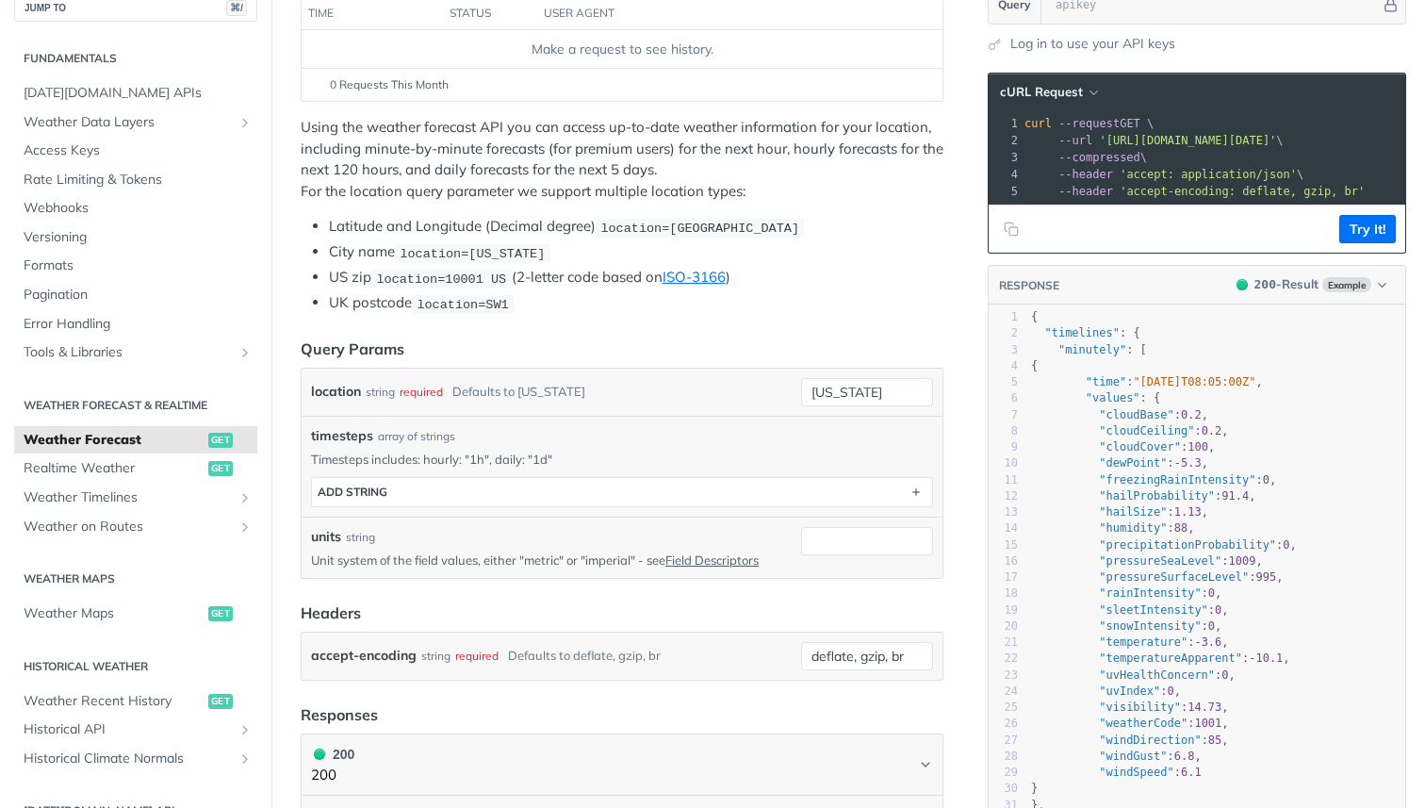
scroll to position [283, 0]
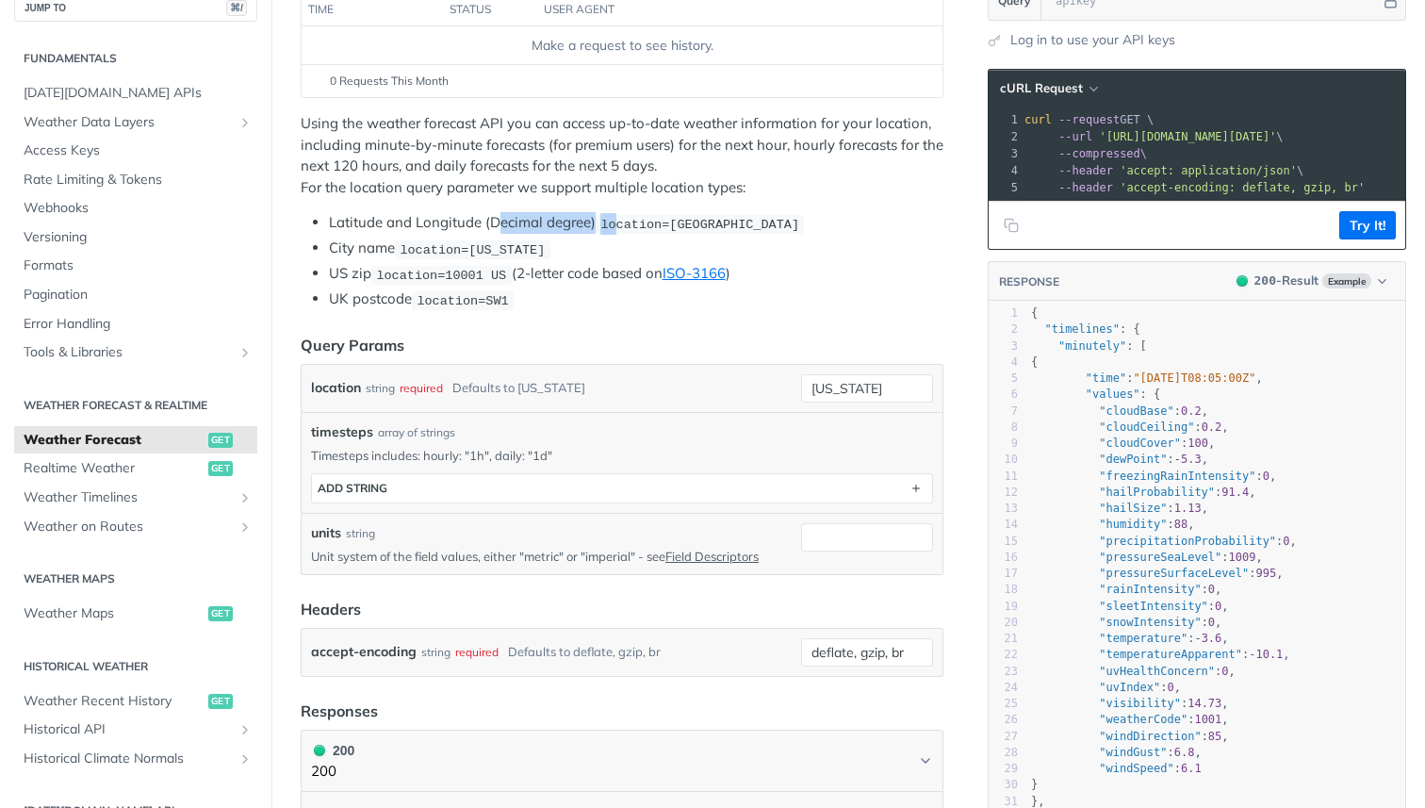
drag, startPoint x: 496, startPoint y: 221, endPoint x: 621, endPoint y: 220, distance: 125.3
click at [621, 220] on li "Latitude and Longitude (Decimal degree) location=42.3478, -71.0466" at bounding box center [636, 223] width 614 height 22
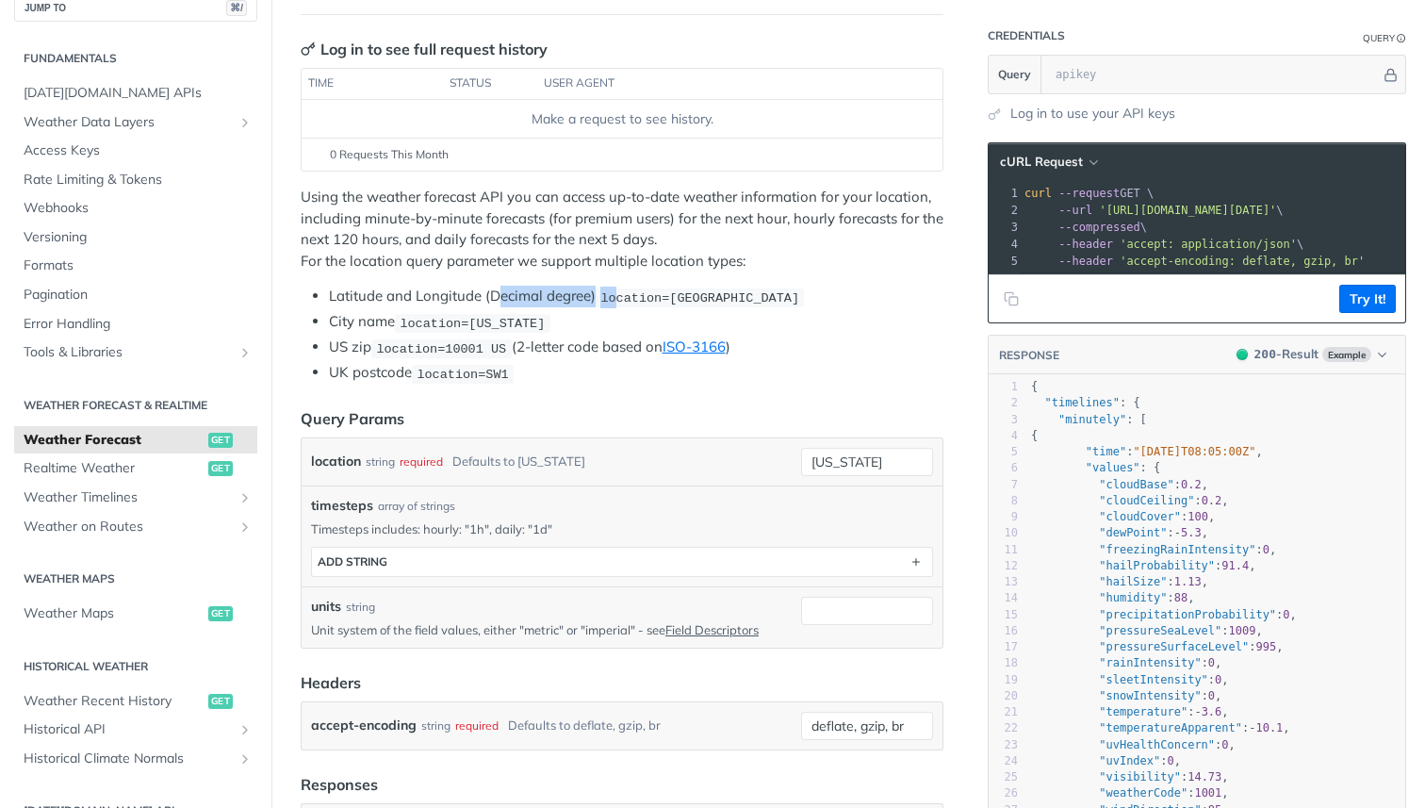
scroll to position [212, 0]
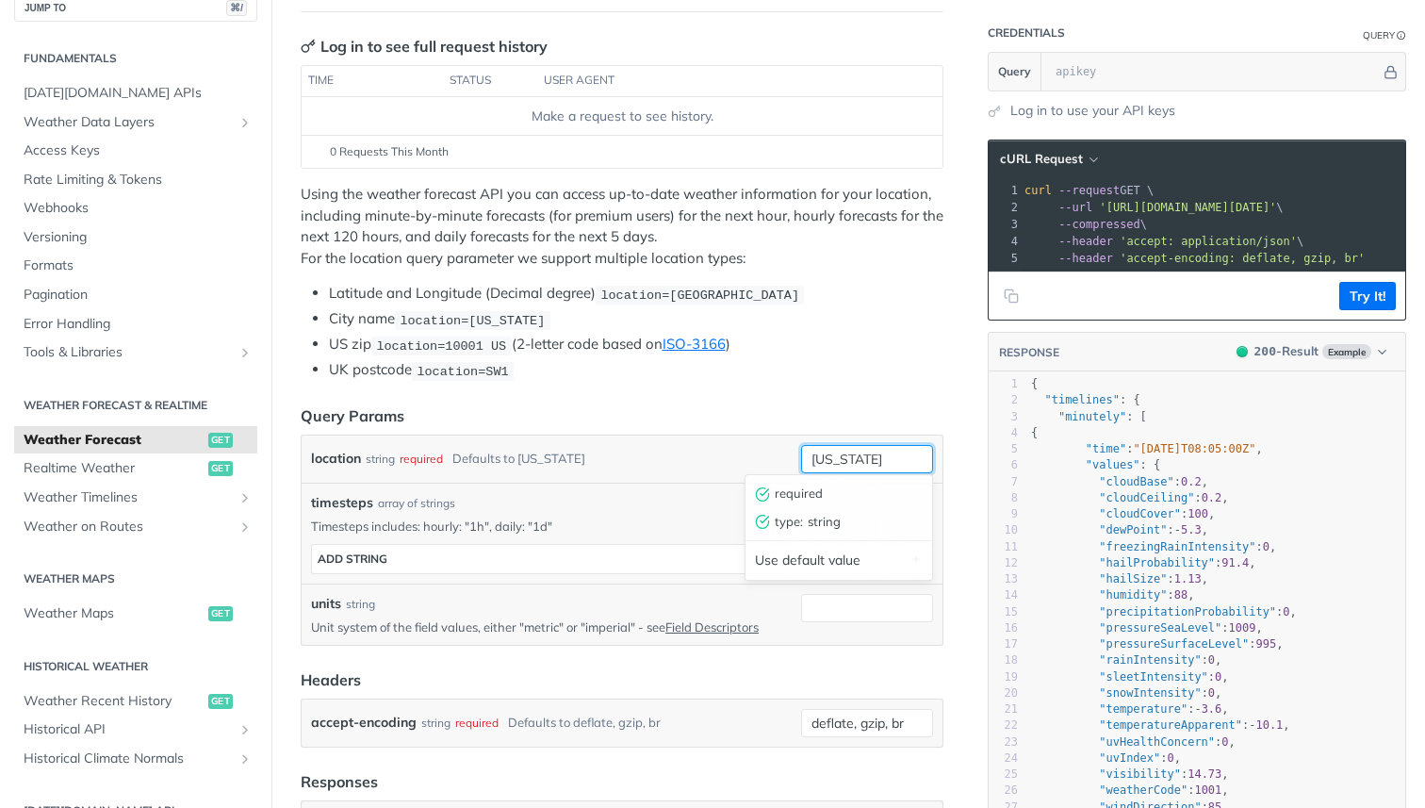
click at [873, 453] on input "new york" at bounding box center [867, 459] width 132 height 28
type input "-"
type input "49, -120"
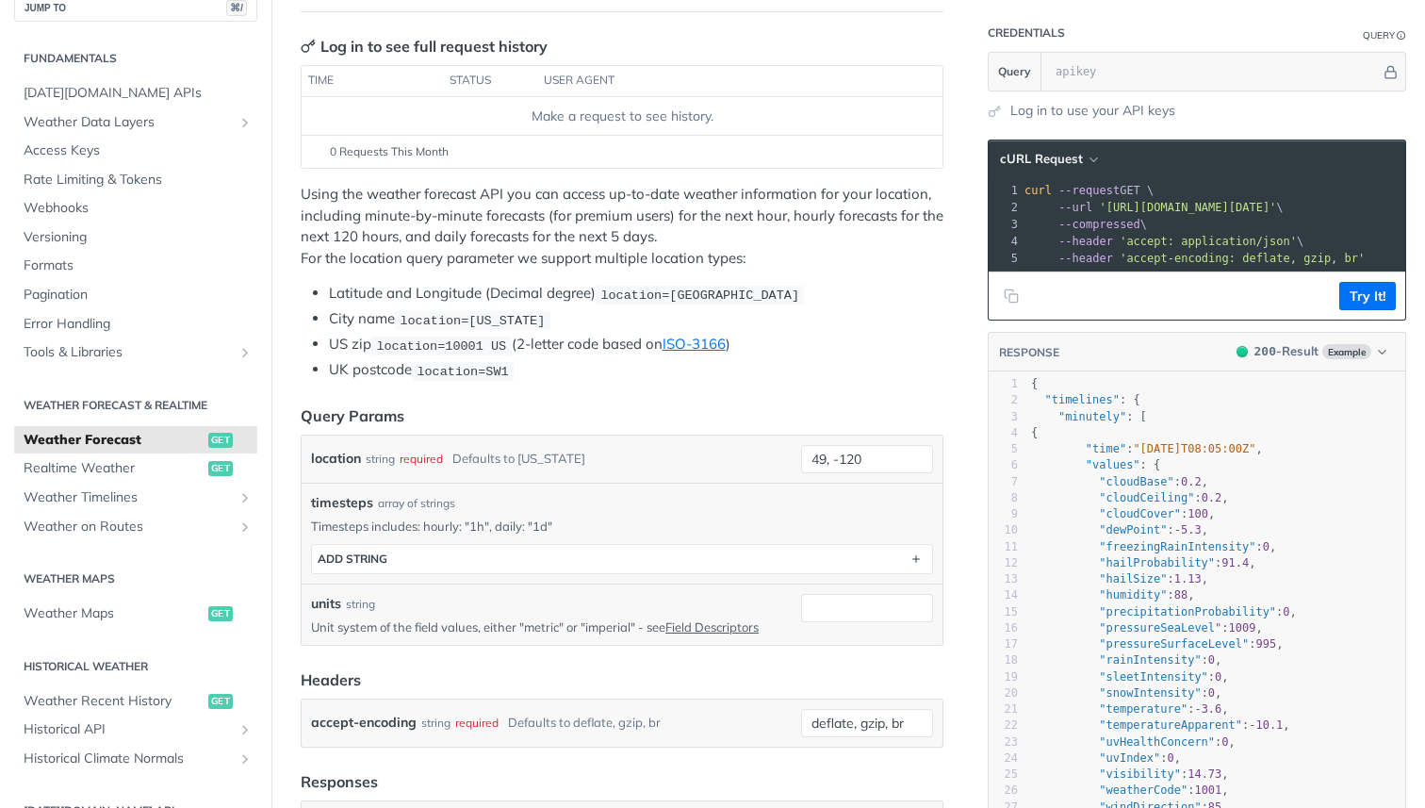
click at [838, 370] on li "UK postcode location=SW1" at bounding box center [636, 370] width 614 height 22
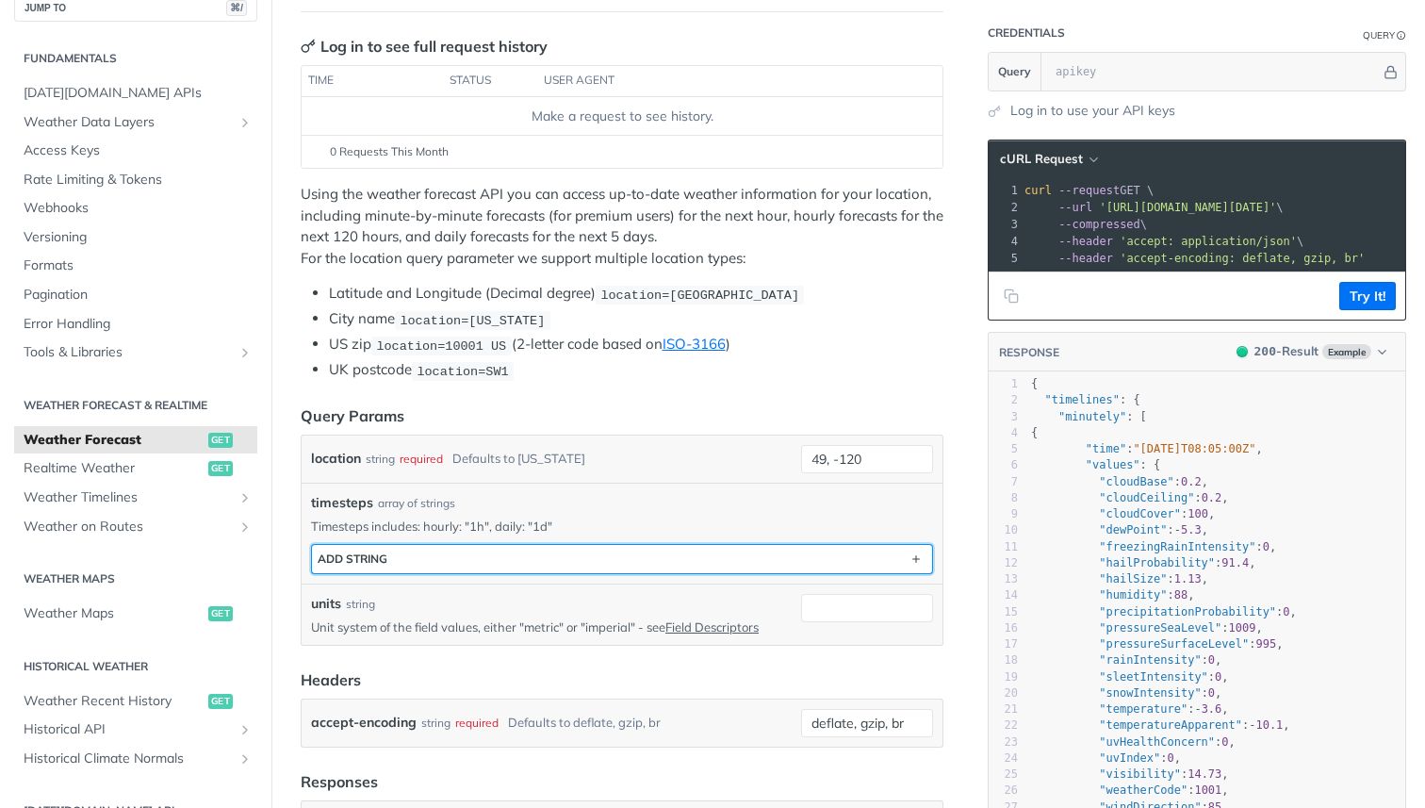
click at [612, 545] on button "ADD string" at bounding box center [622, 559] width 620 height 28
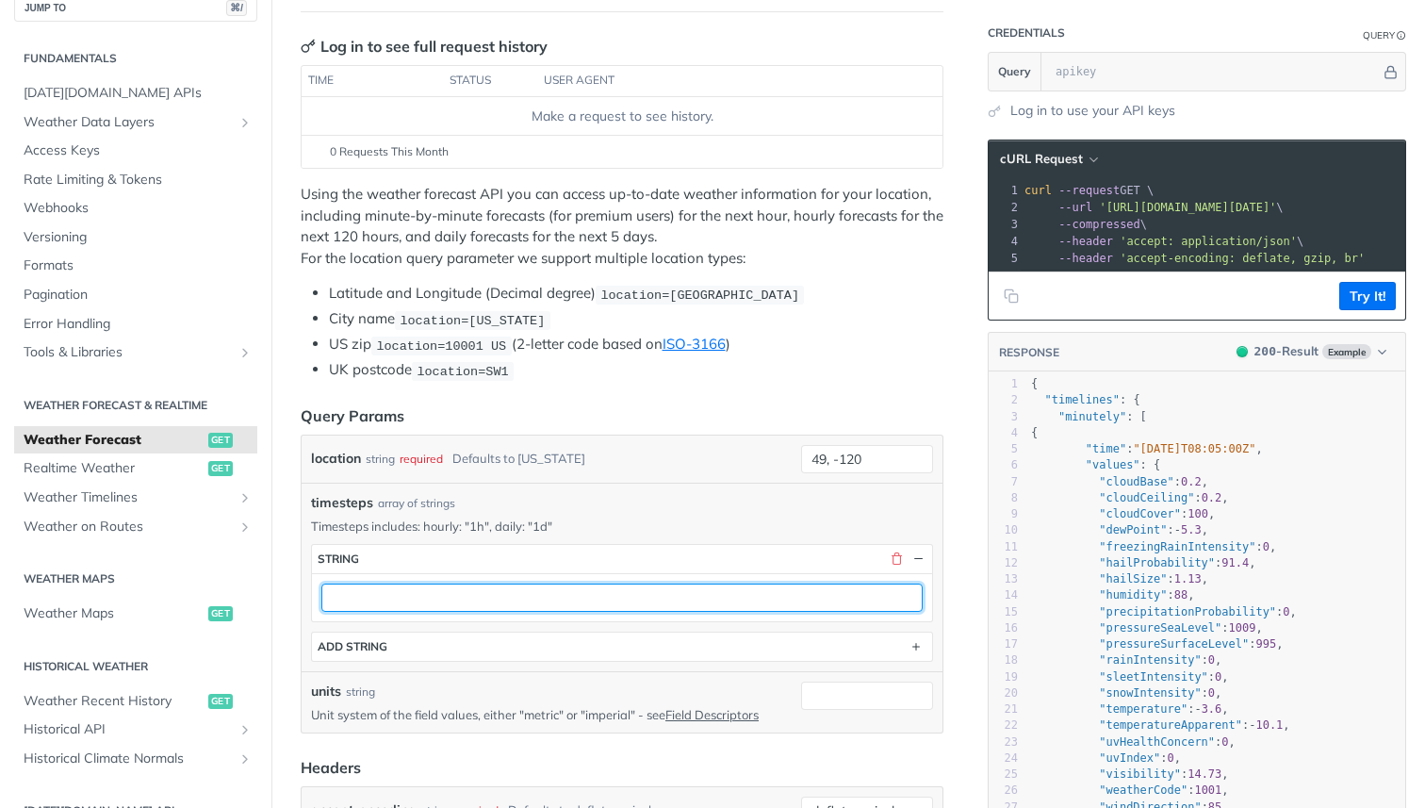
click at [466, 594] on input "text" at bounding box center [621, 597] width 601 height 28
type input "1h"
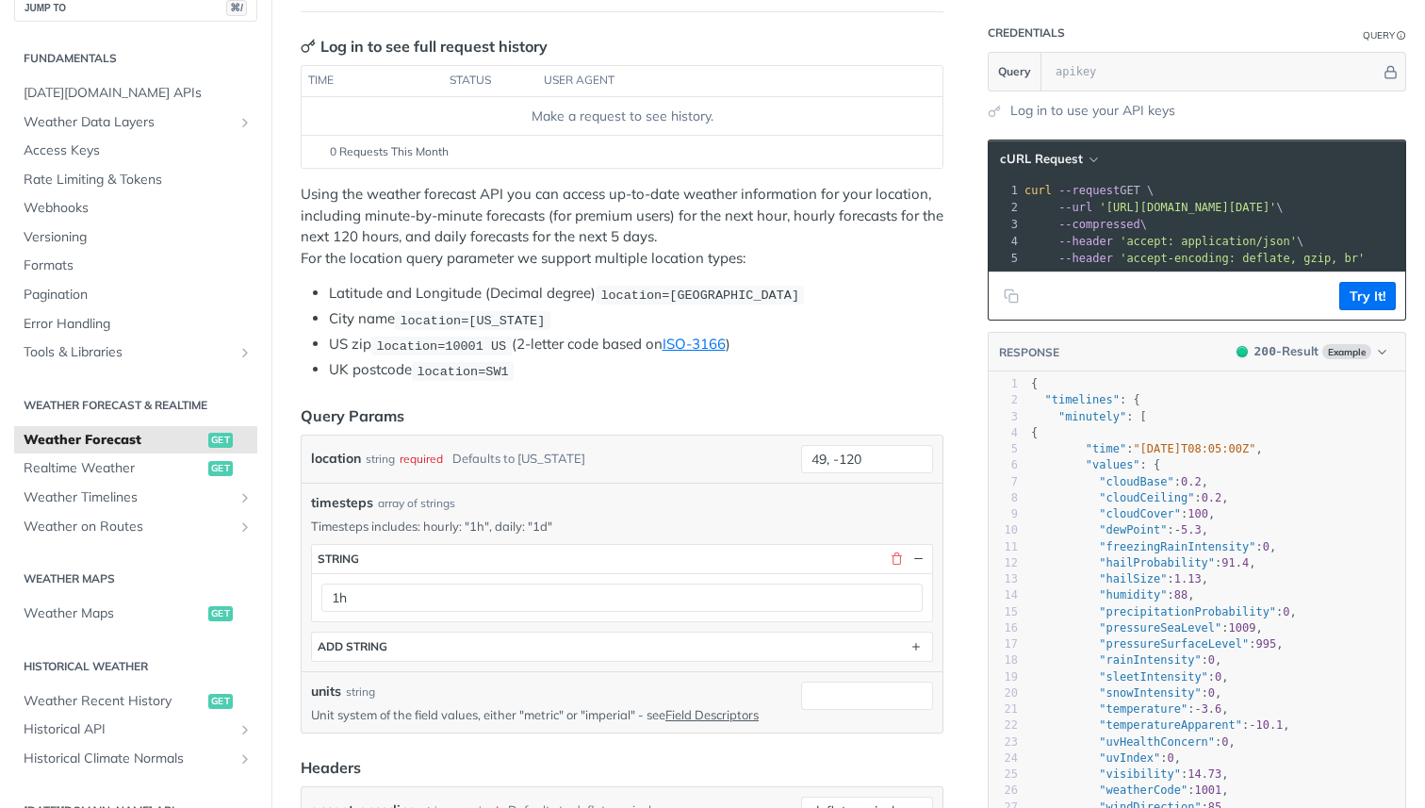
click at [544, 510] on div "timesteps array of strings Timesteps includes: hourly: "1h", daily: "1d" timest…" at bounding box center [622, 577] width 622 height 169
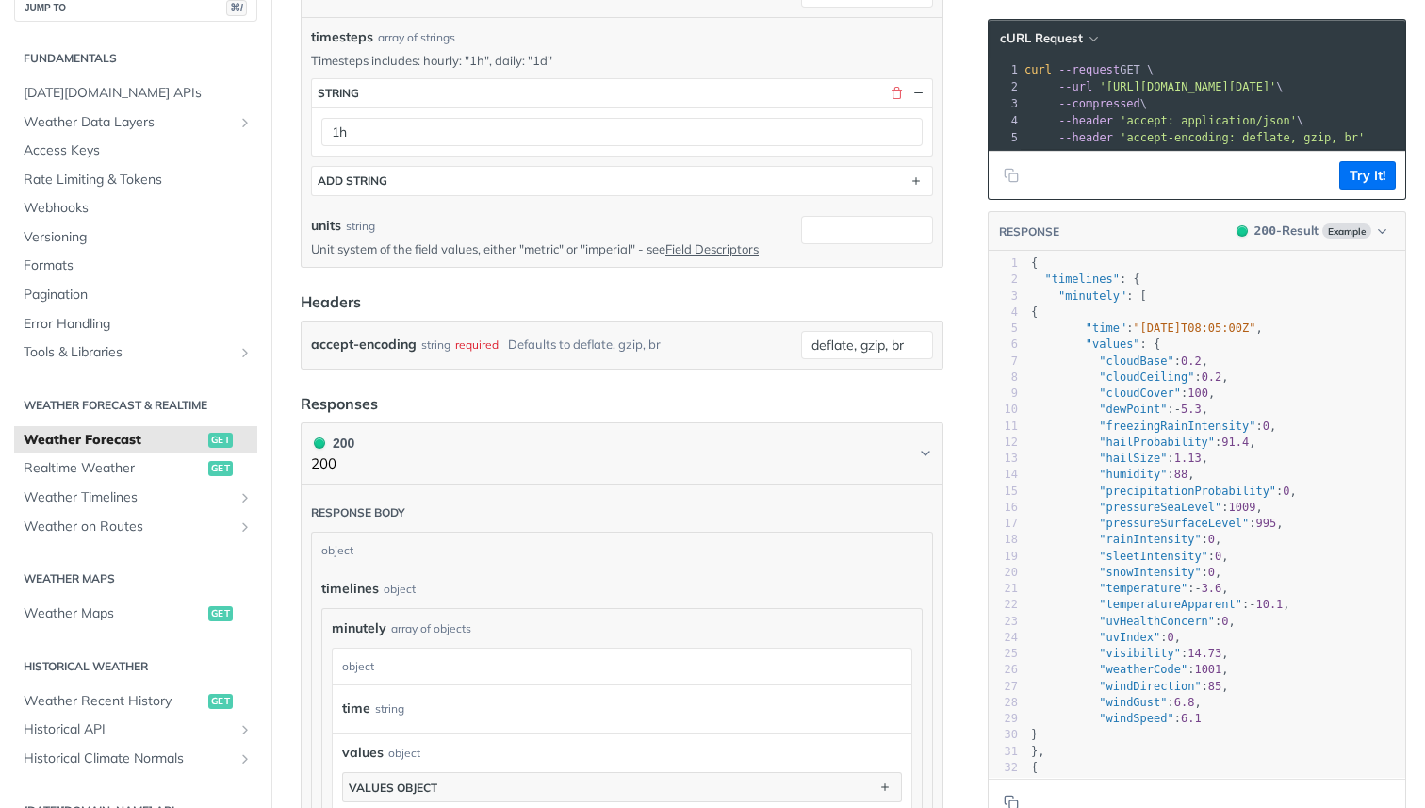
scroll to position [621, 0]
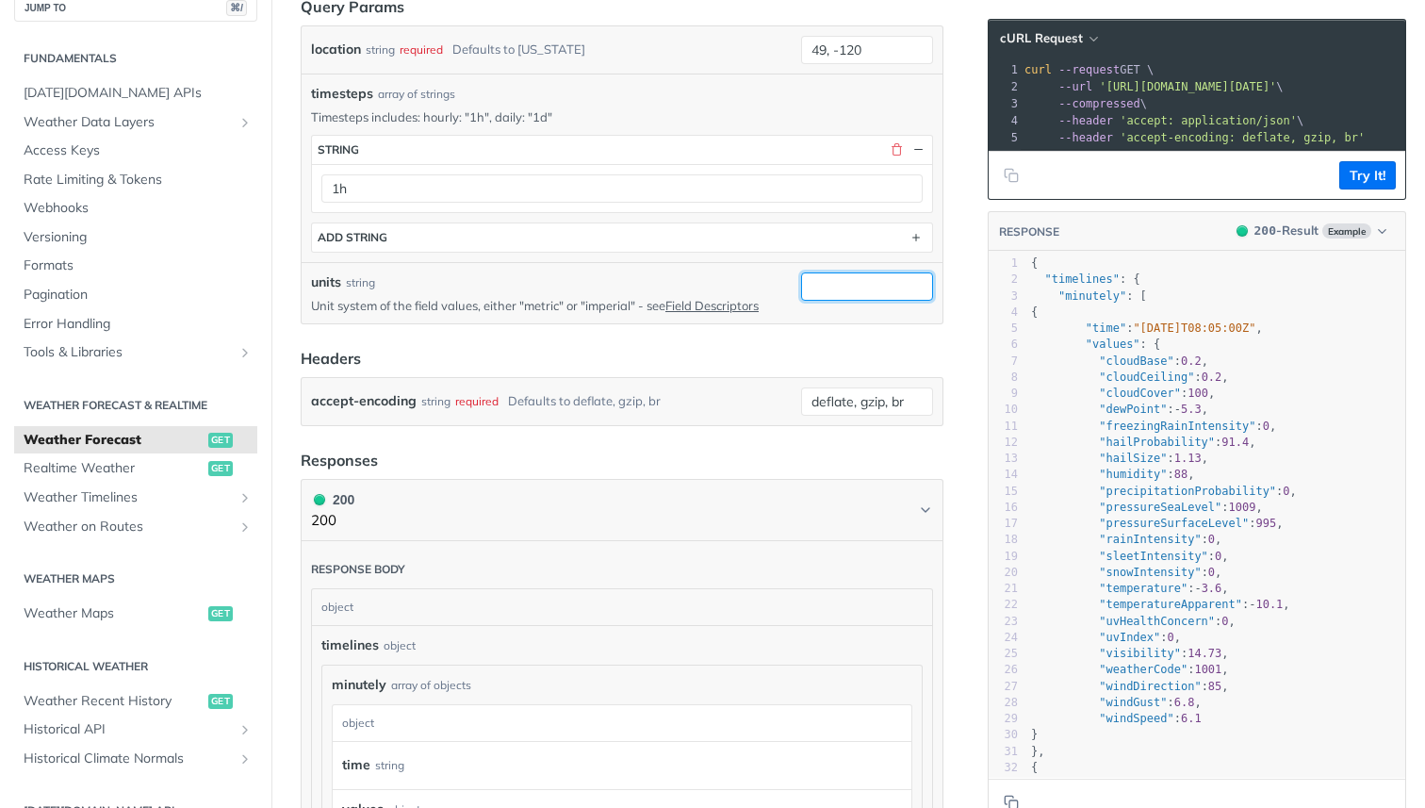
click at [832, 275] on input "units" at bounding box center [867, 286] width 132 height 28
type input "imperial"
click at [641, 339] on form "Query Params location string required Defaults to new york 49, -120 timesteps a…" at bounding box center [622, 210] width 643 height 431
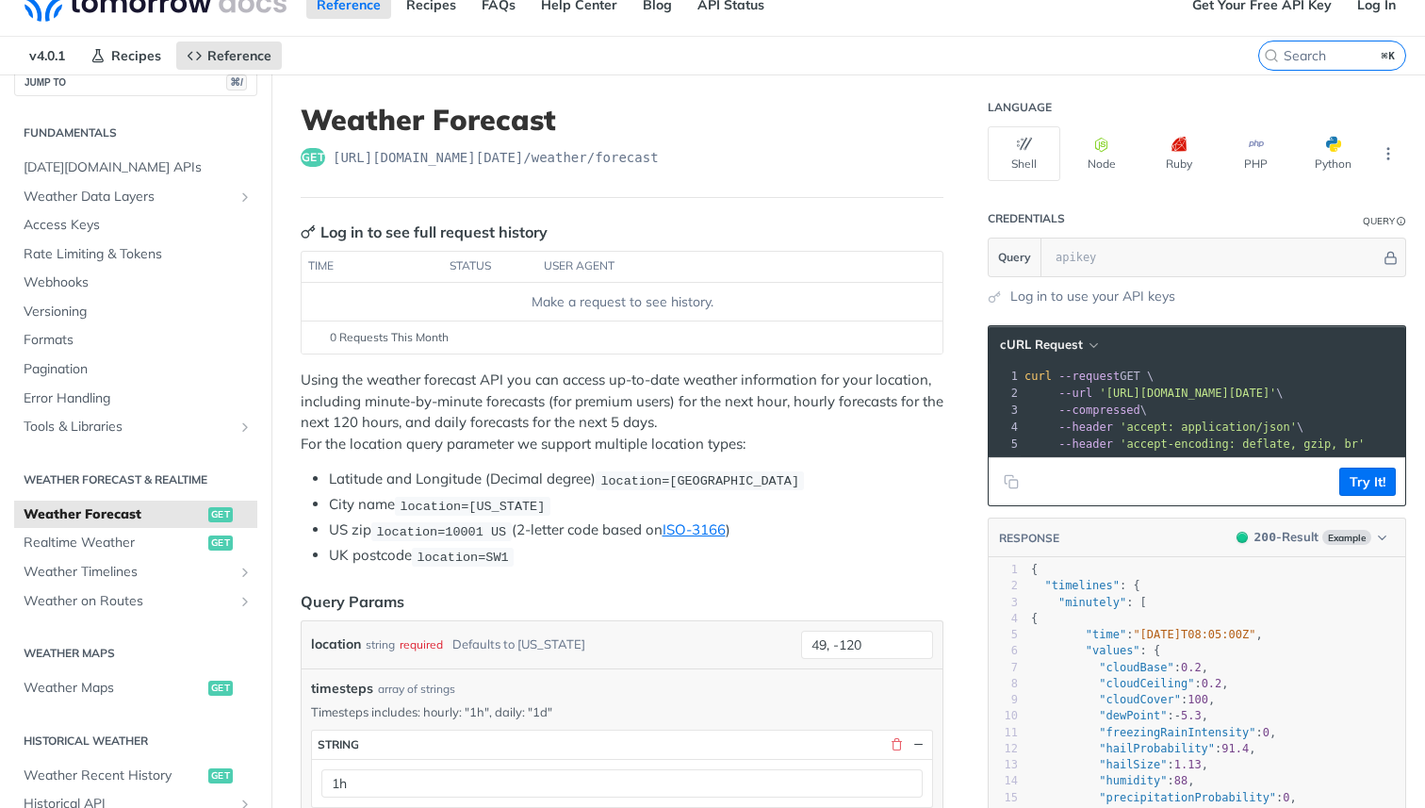
scroll to position [0, 0]
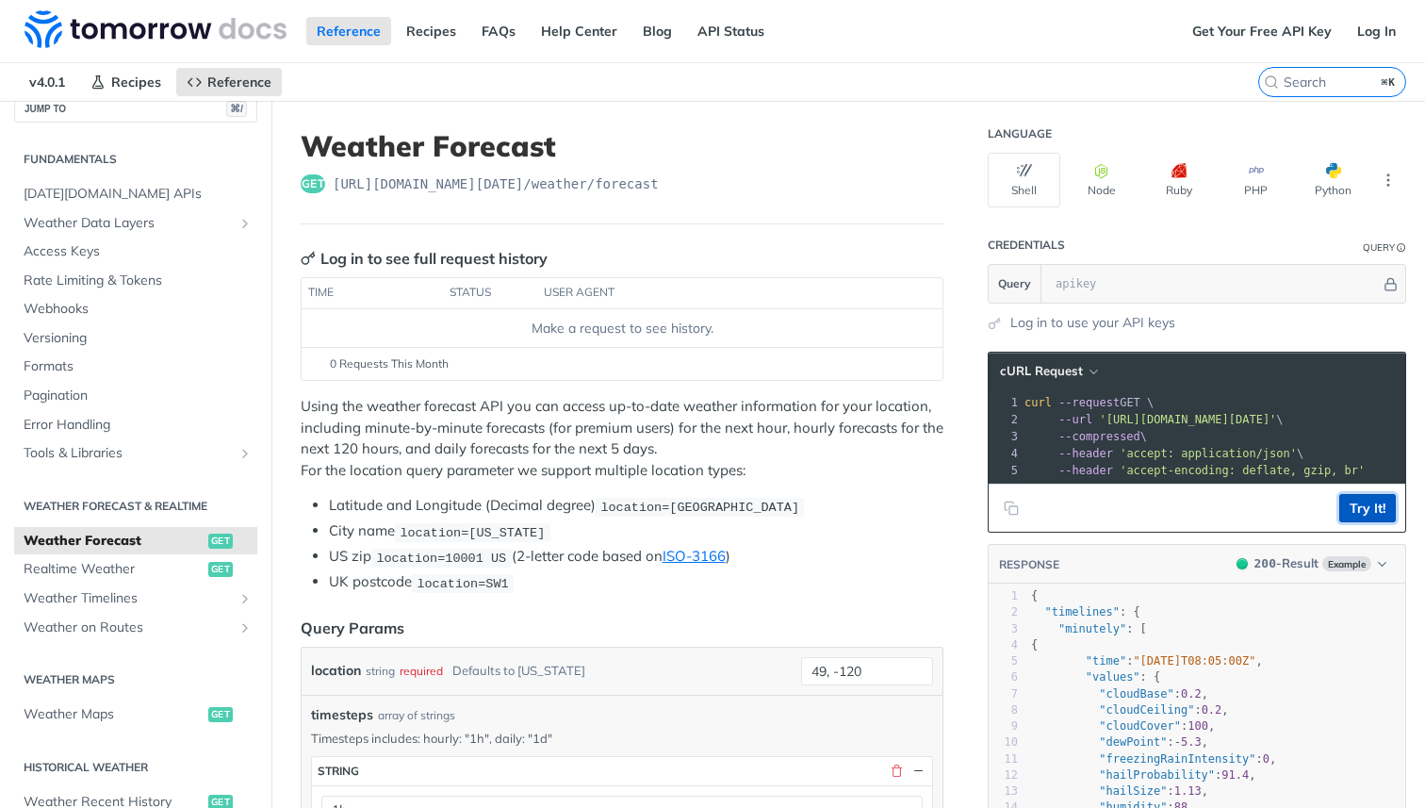
click at [1370, 509] on button "Try It!" at bounding box center [1367, 508] width 57 height 28
click at [1087, 284] on input "text" at bounding box center [1213, 284] width 335 height 38
click at [1365, 499] on button "Try It!" at bounding box center [1367, 508] width 57 height 28
click at [1207, 277] on input "text" at bounding box center [1213, 284] width 335 height 38
click at [1092, 330] on link "Log in to use your API keys" at bounding box center [1092, 323] width 165 height 20
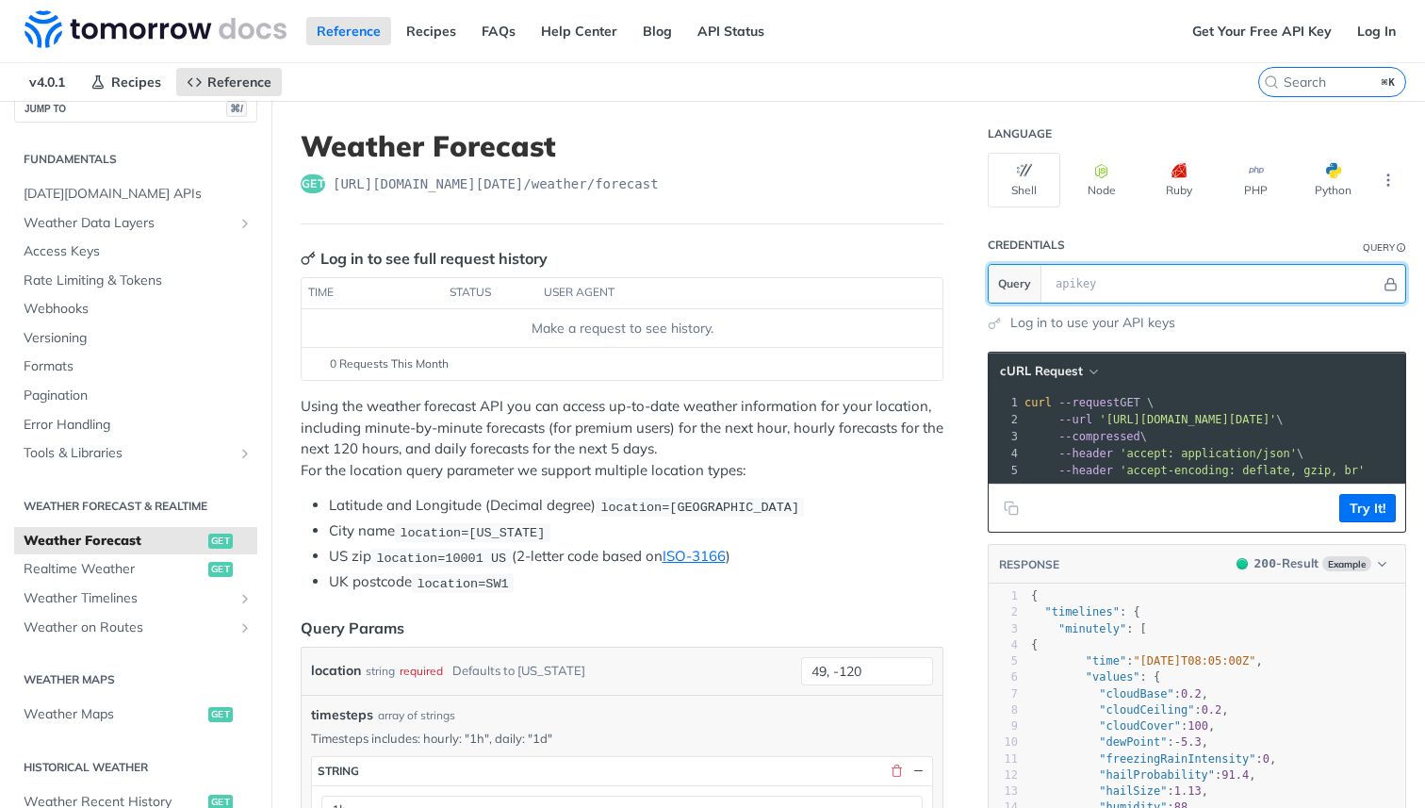
click at [1072, 286] on input "text" at bounding box center [1213, 284] width 335 height 38
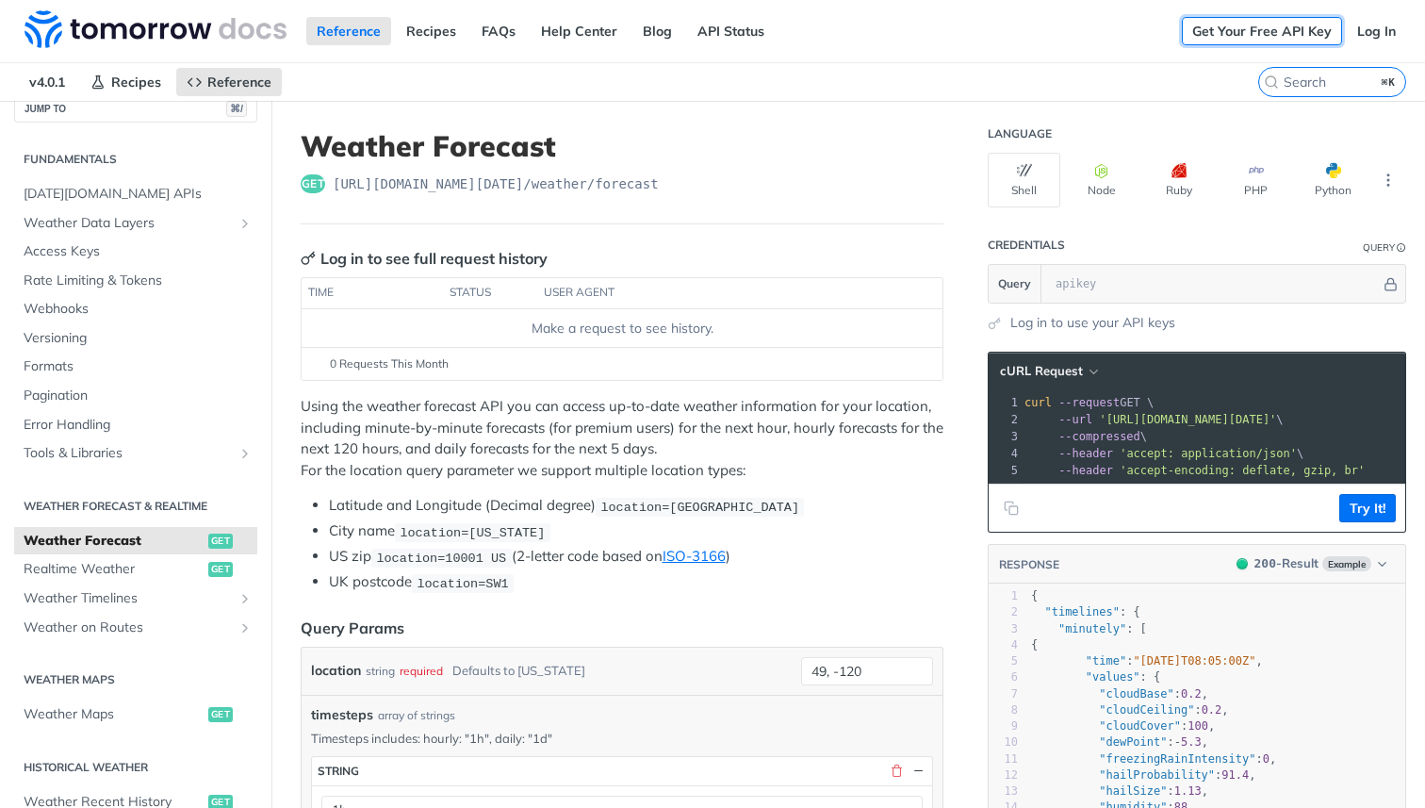
click at [1261, 30] on link "Get Your Free API Key" at bounding box center [1262, 31] width 160 height 28
click at [1270, 31] on link "Get Your Free API Key" at bounding box center [1262, 31] width 160 height 28
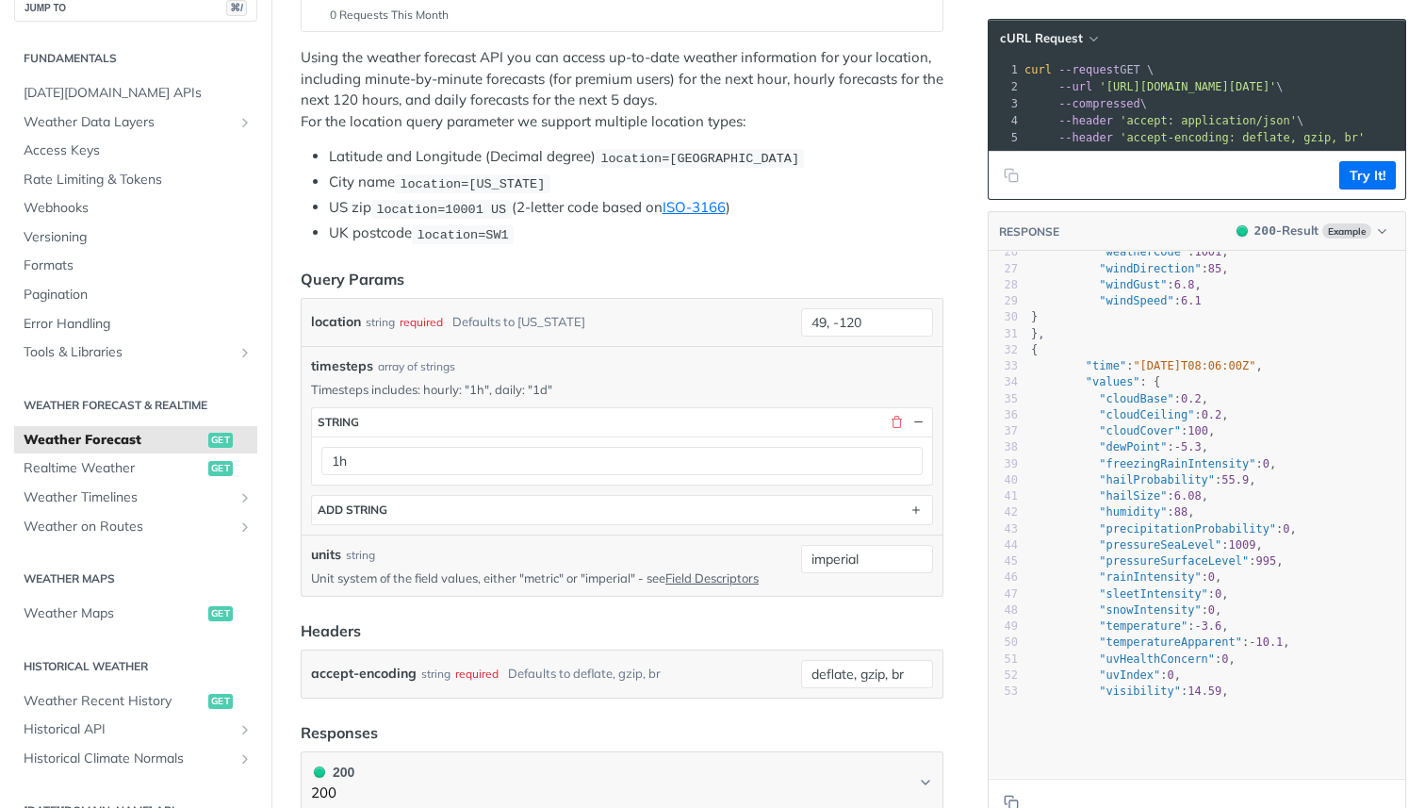
scroll to position [532, 0]
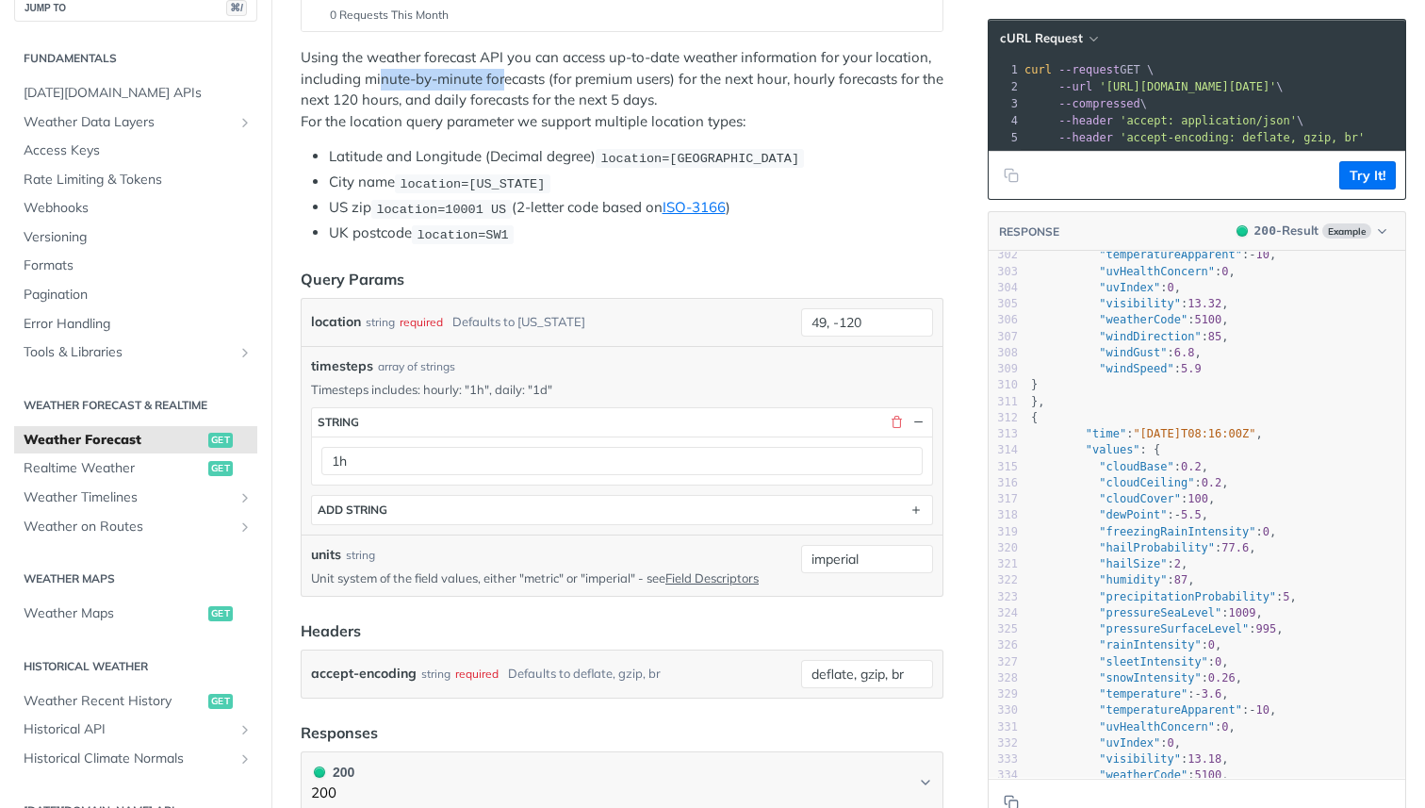
drag, startPoint x: 379, startPoint y: 89, endPoint x: 502, endPoint y: 78, distance: 123.9
click at [502, 78] on p "Using the weather forecast API you can access up-to-date weather information fo…" at bounding box center [622, 89] width 643 height 85
click at [511, 82] on p "Using the weather forecast API you can access up-to-date weather information fo…" at bounding box center [622, 89] width 643 height 85
drag, startPoint x: 715, startPoint y: 74, endPoint x: 814, endPoint y: 76, distance: 99.0
click at [814, 76] on p "Using the weather forecast API you can access up-to-date weather information fo…" at bounding box center [622, 89] width 643 height 85
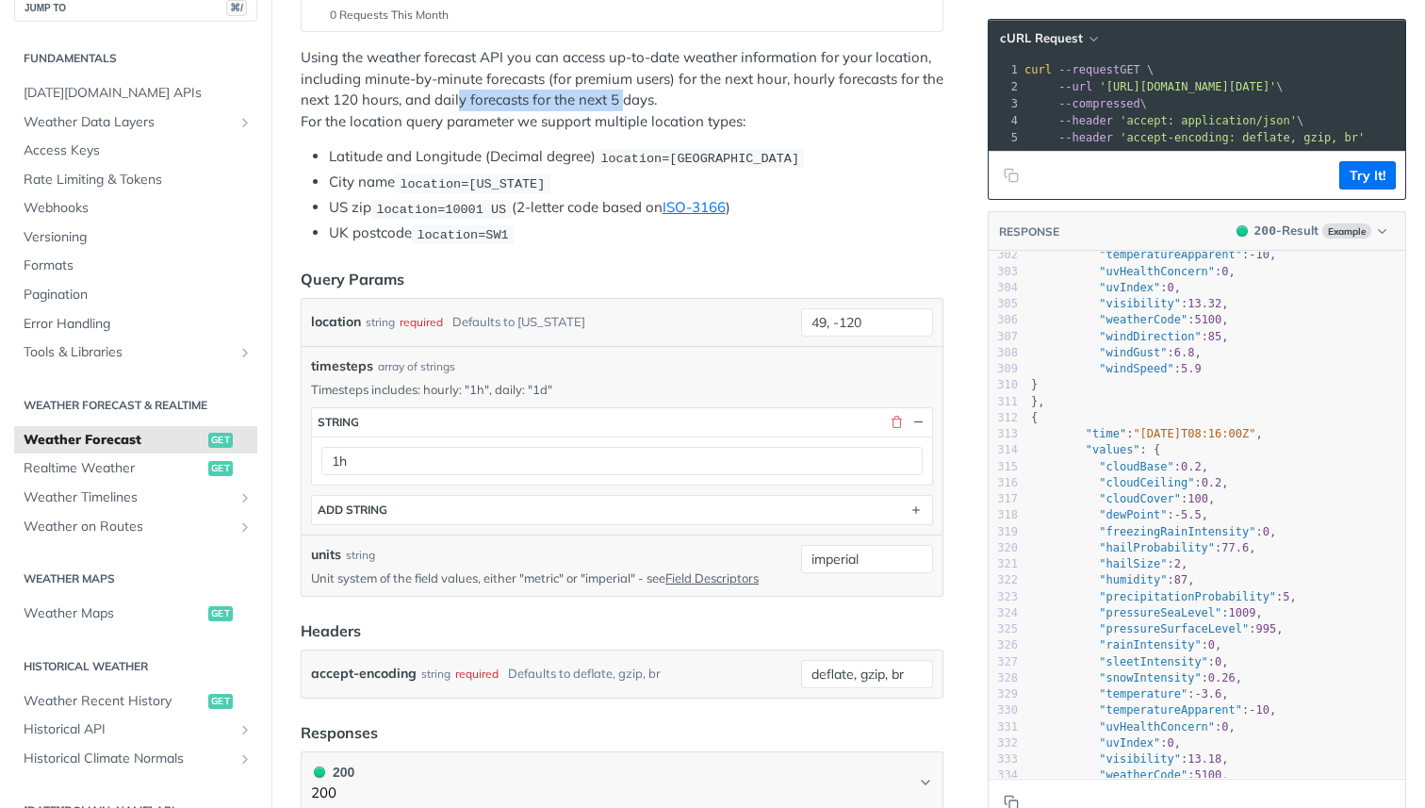
drag, startPoint x: 461, startPoint y: 95, endPoint x: 644, endPoint y: 110, distance: 183.4
click at [628, 106] on p "Using the weather forecast API you can access up-to-date weather information fo…" at bounding box center [622, 89] width 643 height 85
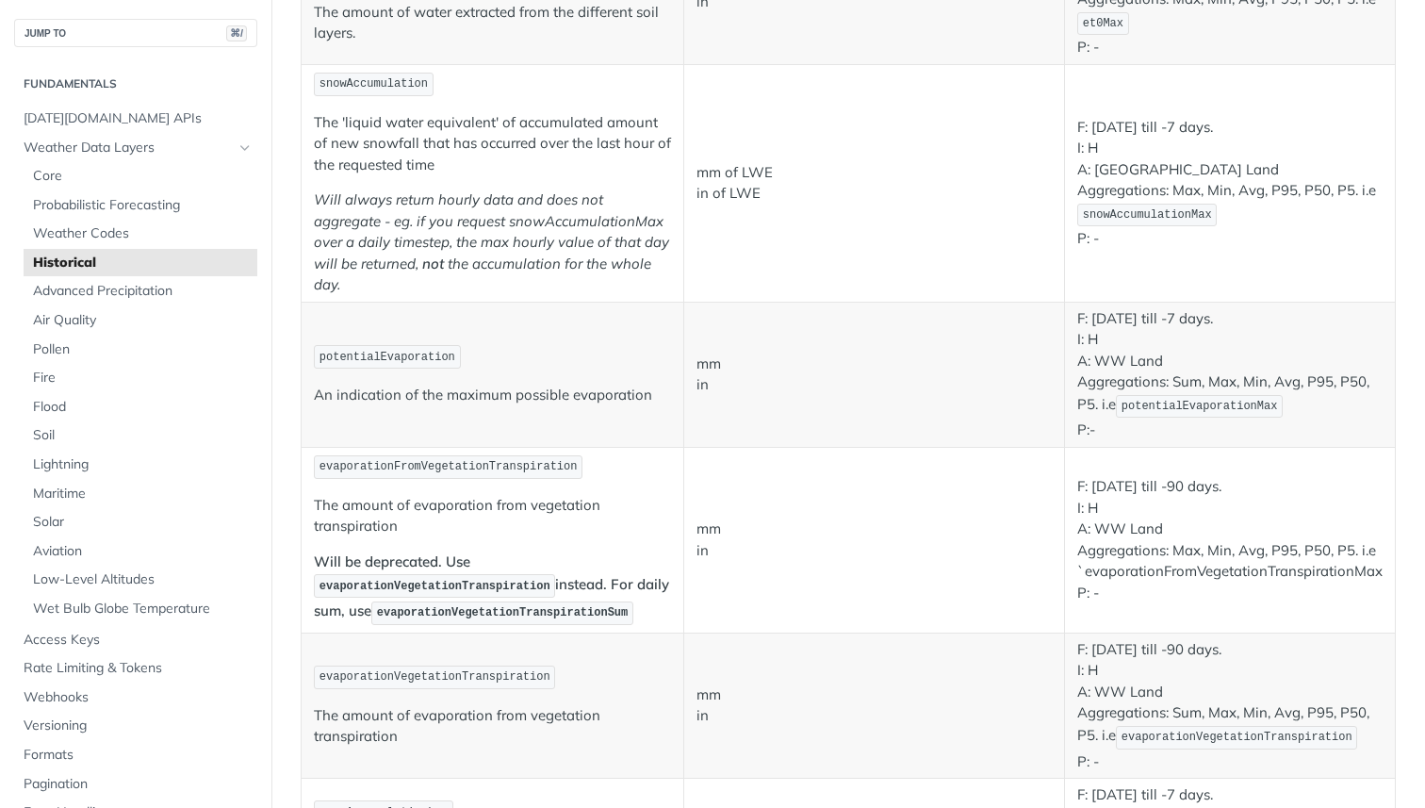
scroll to position [2000, 0]
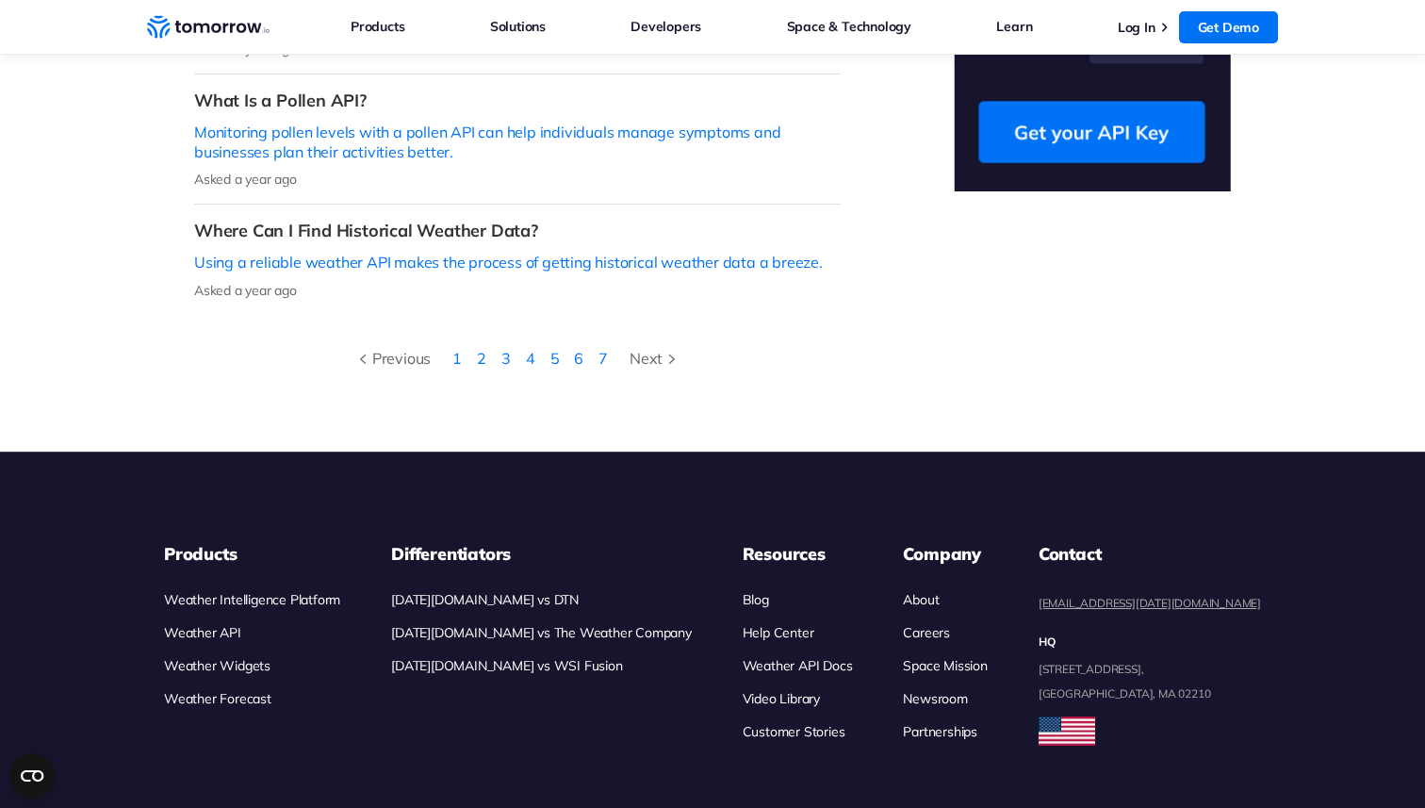
scroll to position [898, 0]
